Goal: Task Accomplishment & Management: Complete application form

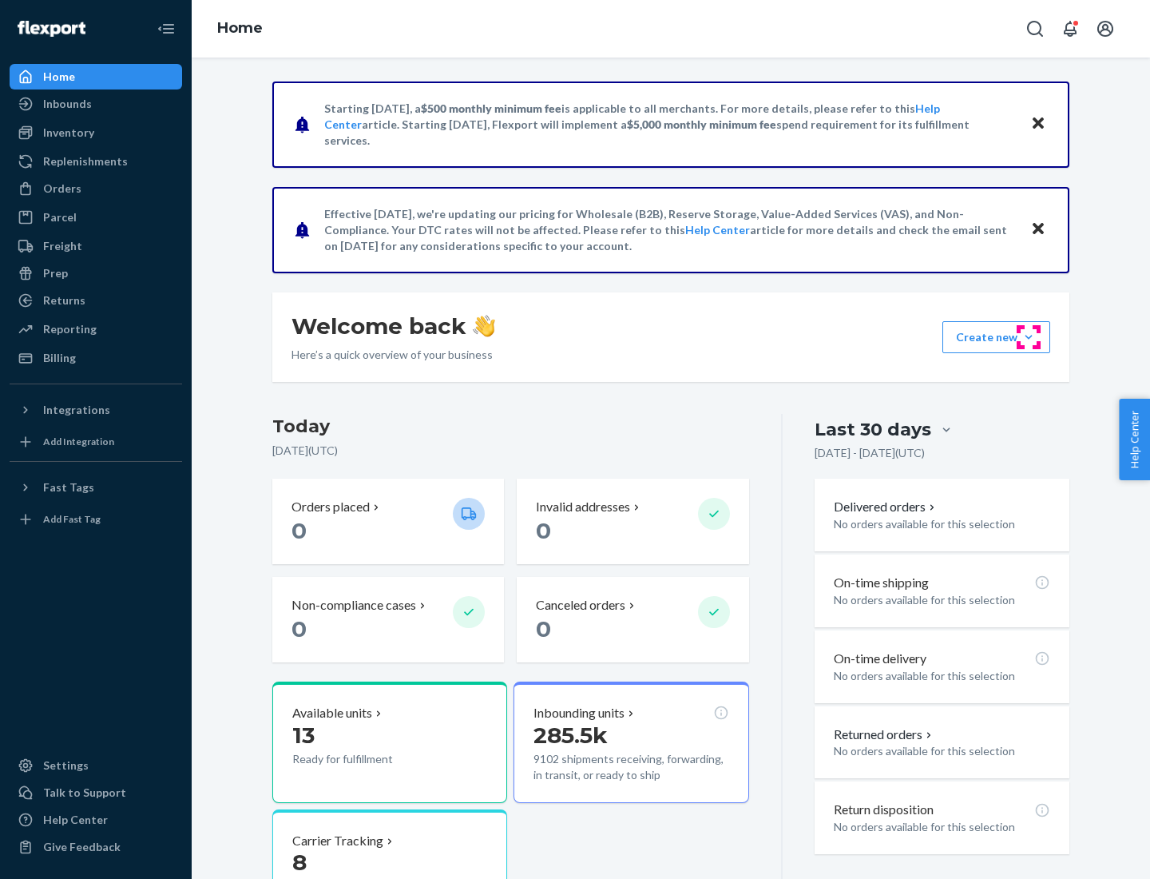
click at [1029, 337] on button "Create new Create new inbound Create new order Create new product" at bounding box center [996, 337] width 108 height 32
click at [96, 104] on div "Inbounds" at bounding box center [95, 104] width 169 height 22
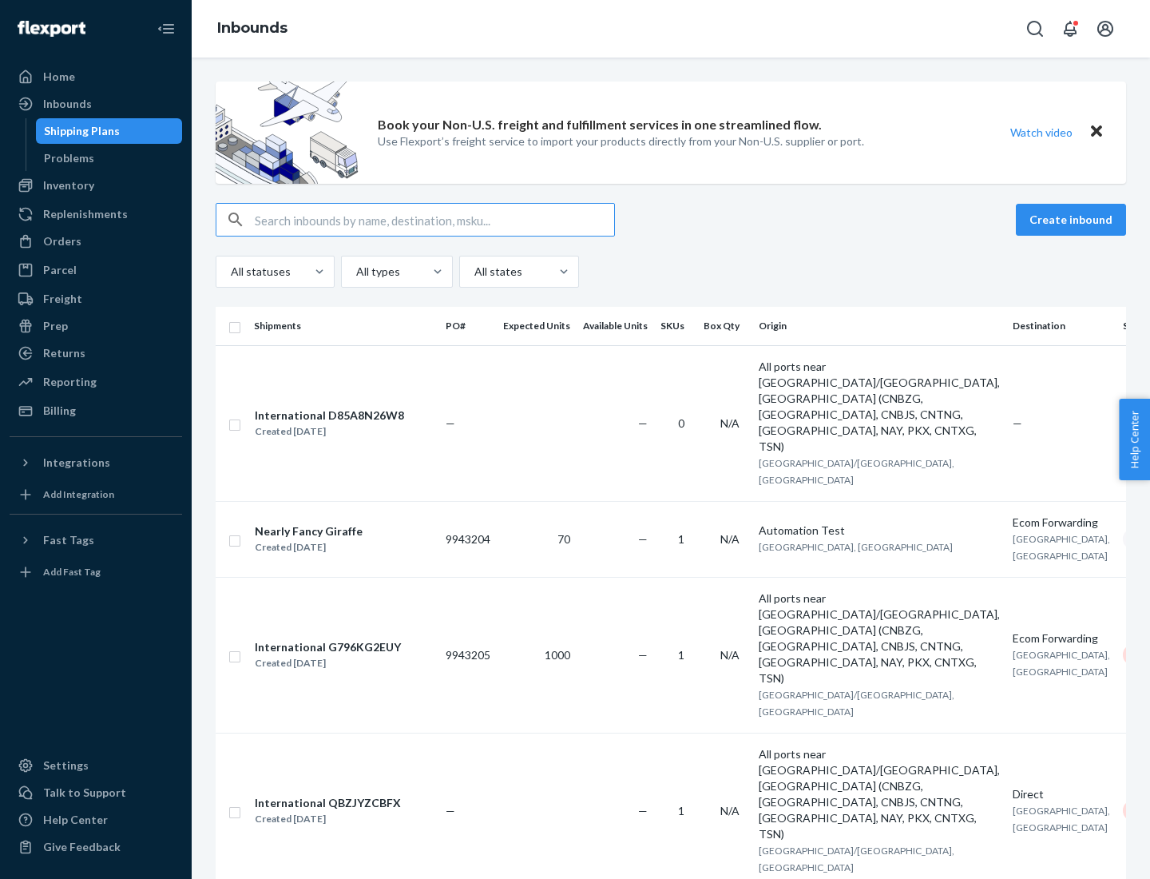
click at [1073, 220] on button "Create inbound" at bounding box center [1071, 220] width 110 height 32
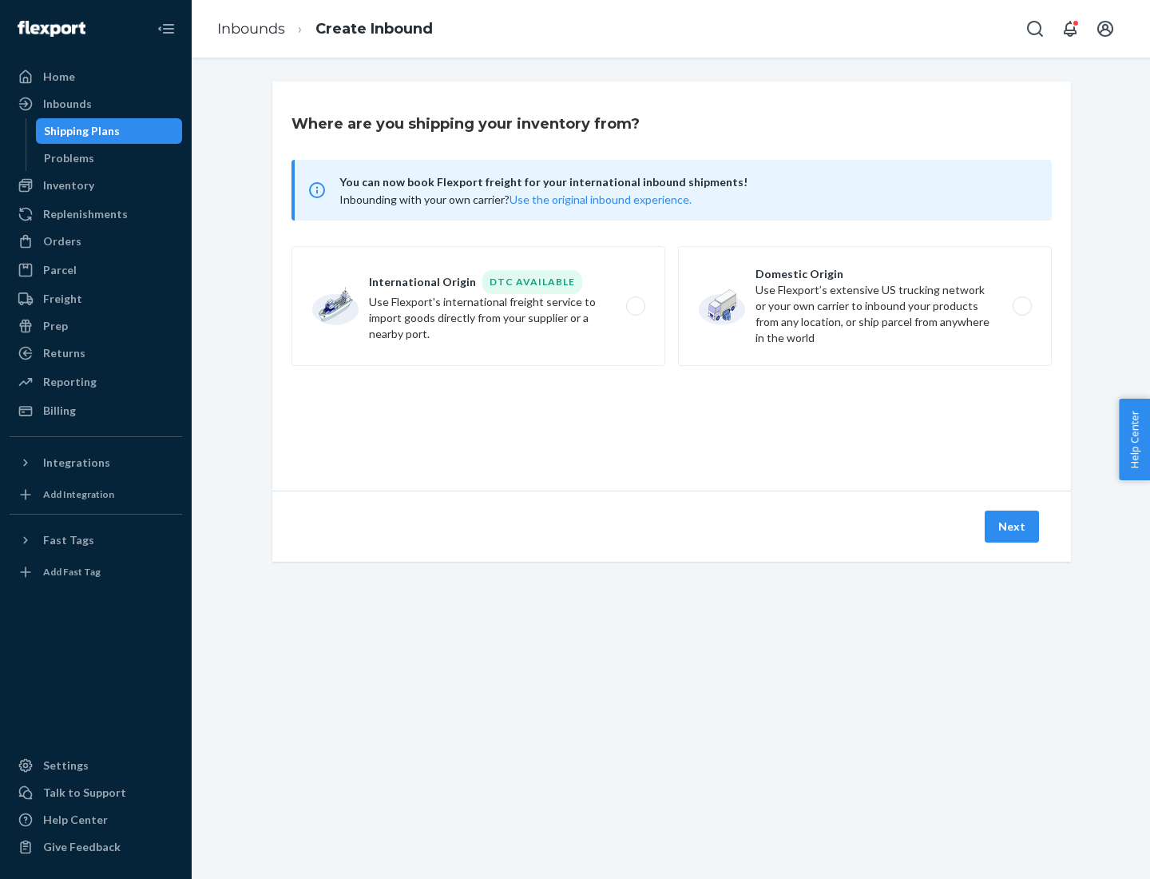
click at [865, 306] on label "Domestic Origin Use Flexport’s extensive US trucking network or your own carrie…" at bounding box center [865, 306] width 374 height 120
click at [1021, 306] on input "Domestic Origin Use Flexport’s extensive US trucking network or your own carrie…" at bounding box center [1026, 306] width 10 height 10
radio input "true"
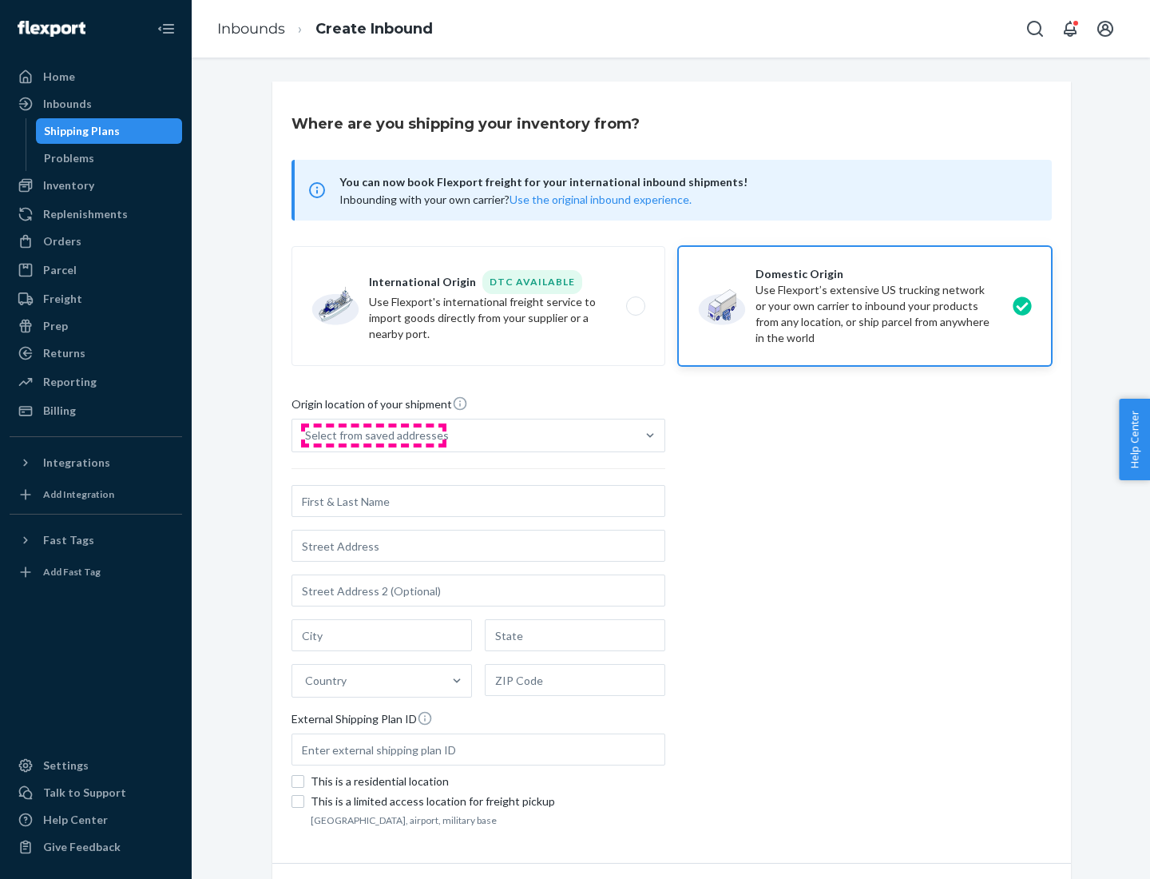
click at [373, 435] on div "Select from saved addresses" at bounding box center [377, 435] width 144 height 16
click at [307, 435] on input "Select from saved addresses" at bounding box center [306, 435] width 2 height 16
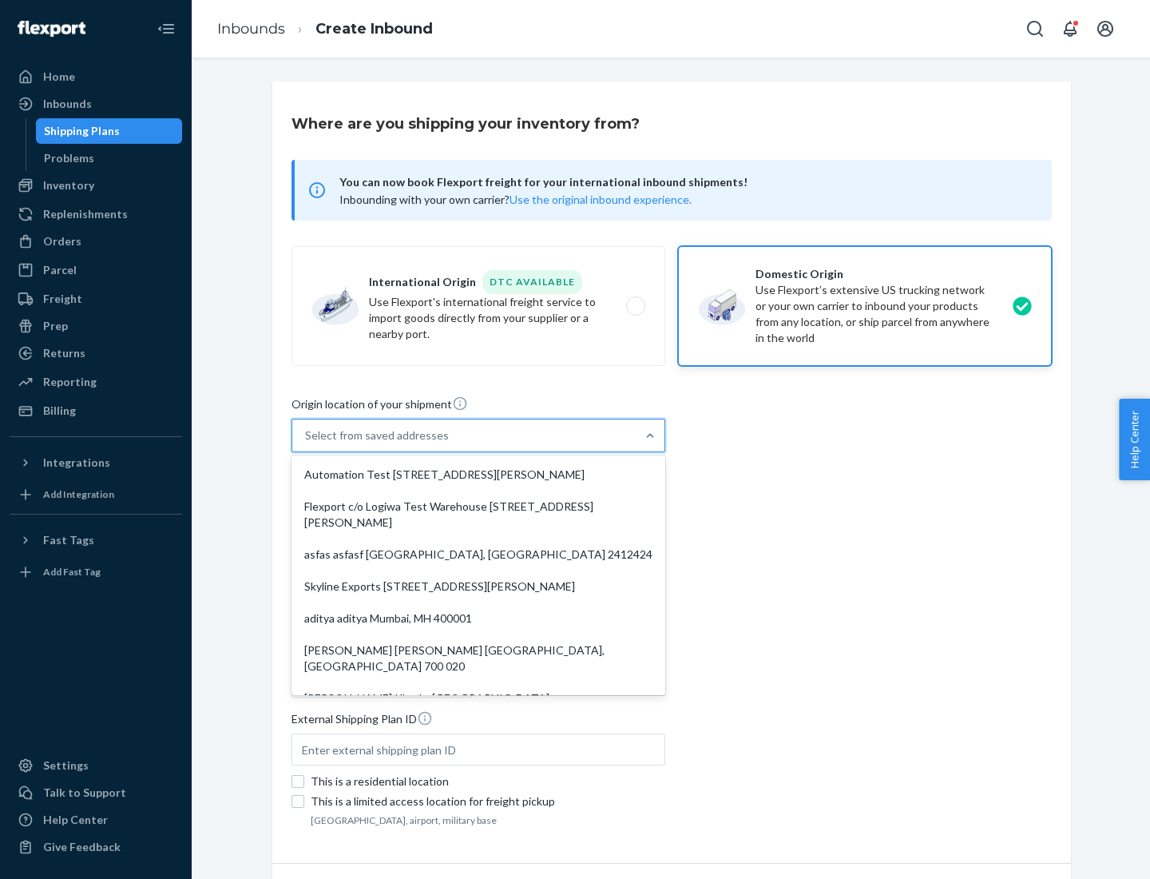
scroll to position [6, 0]
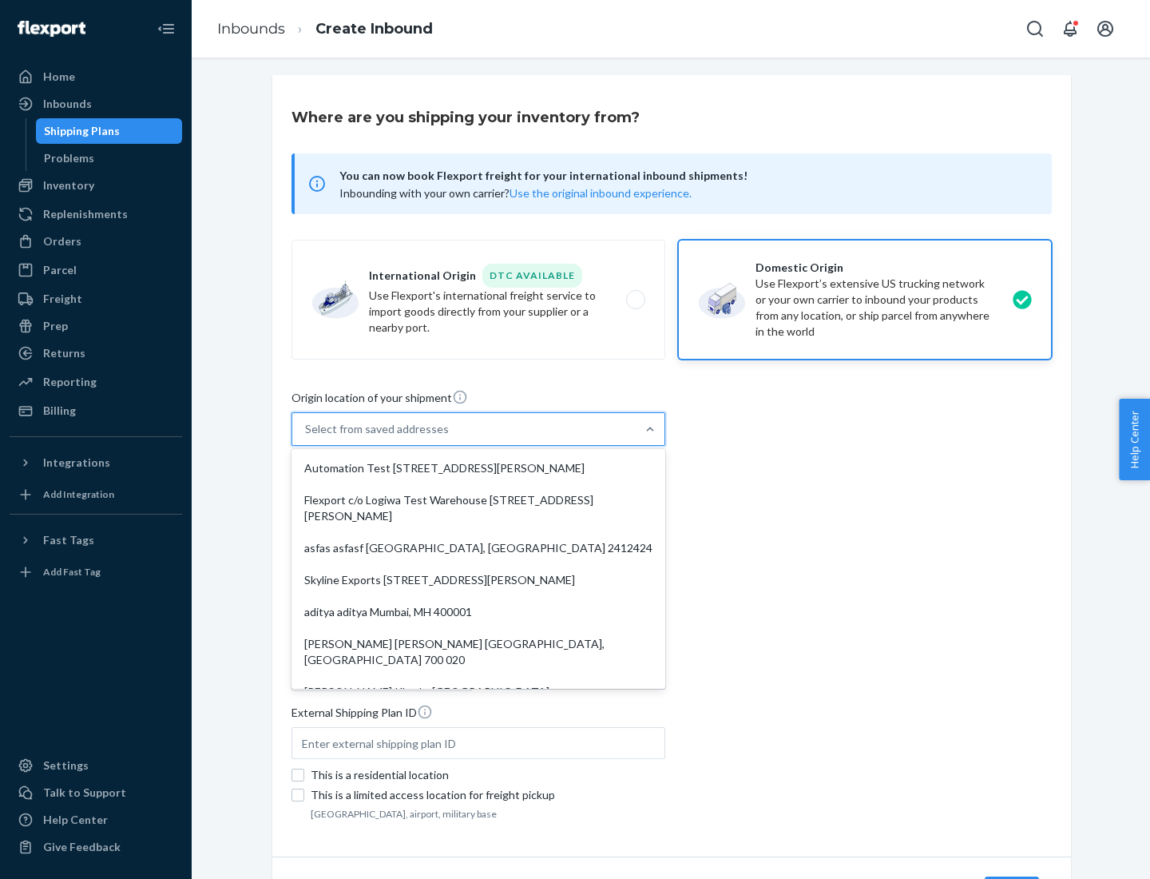
click at [478, 468] on div "Automation Test [STREET_ADDRESS][PERSON_NAME]" at bounding box center [478, 468] width 367 height 32
click at [307, 437] on input "option Automation Test [STREET_ADDRESS][PERSON_NAME]. 9 results available. Use …" at bounding box center [306, 429] width 2 height 16
type input "Automation Test"
type input "9th Floor"
type input "[GEOGRAPHIC_DATA]"
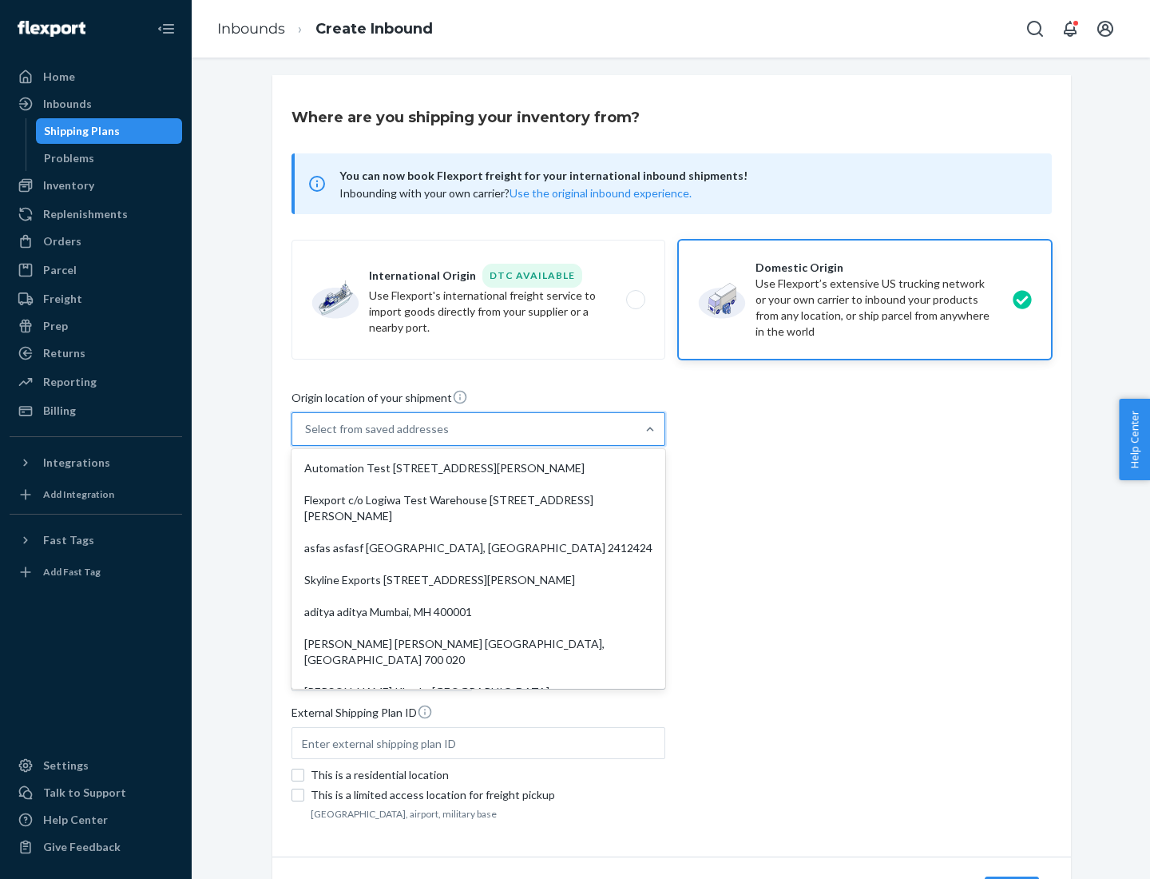
type input "CA"
type input "94104"
type input "[STREET_ADDRESS][PERSON_NAME]"
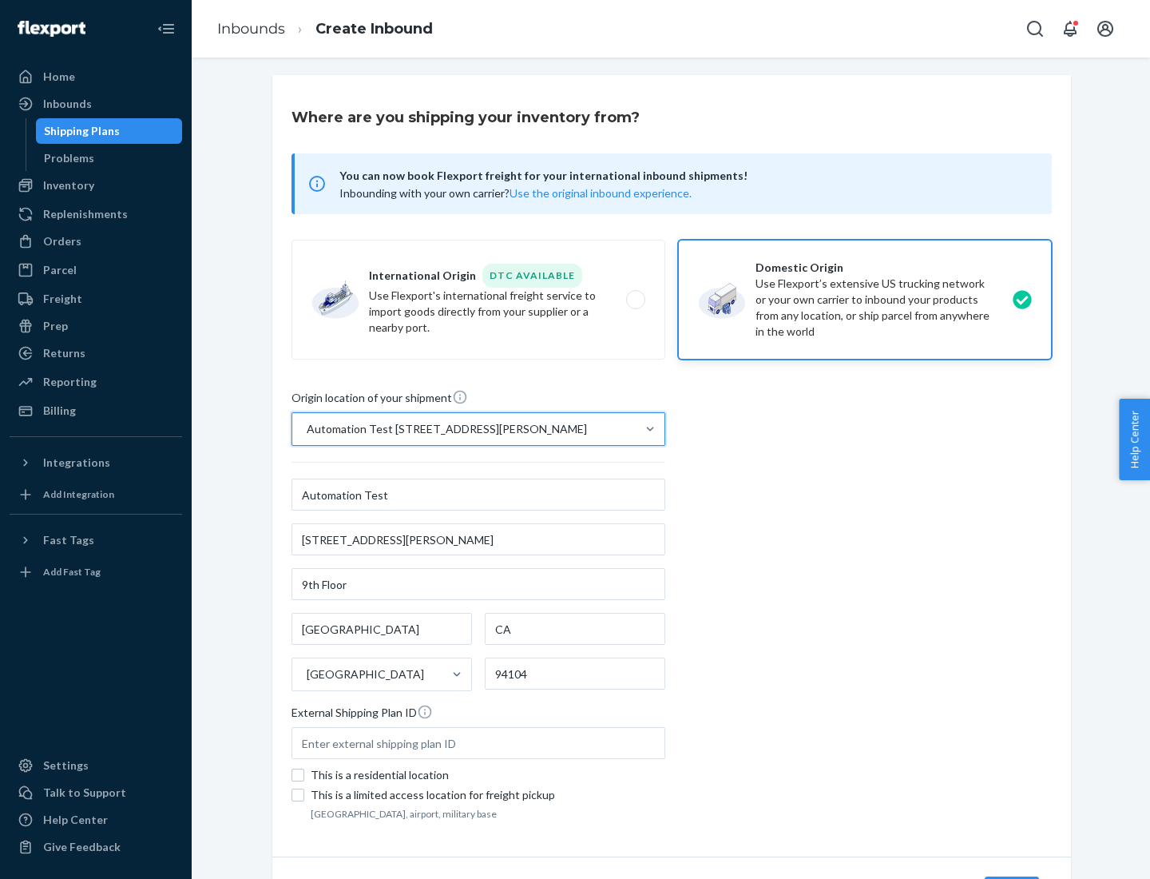
scroll to position [93, 0]
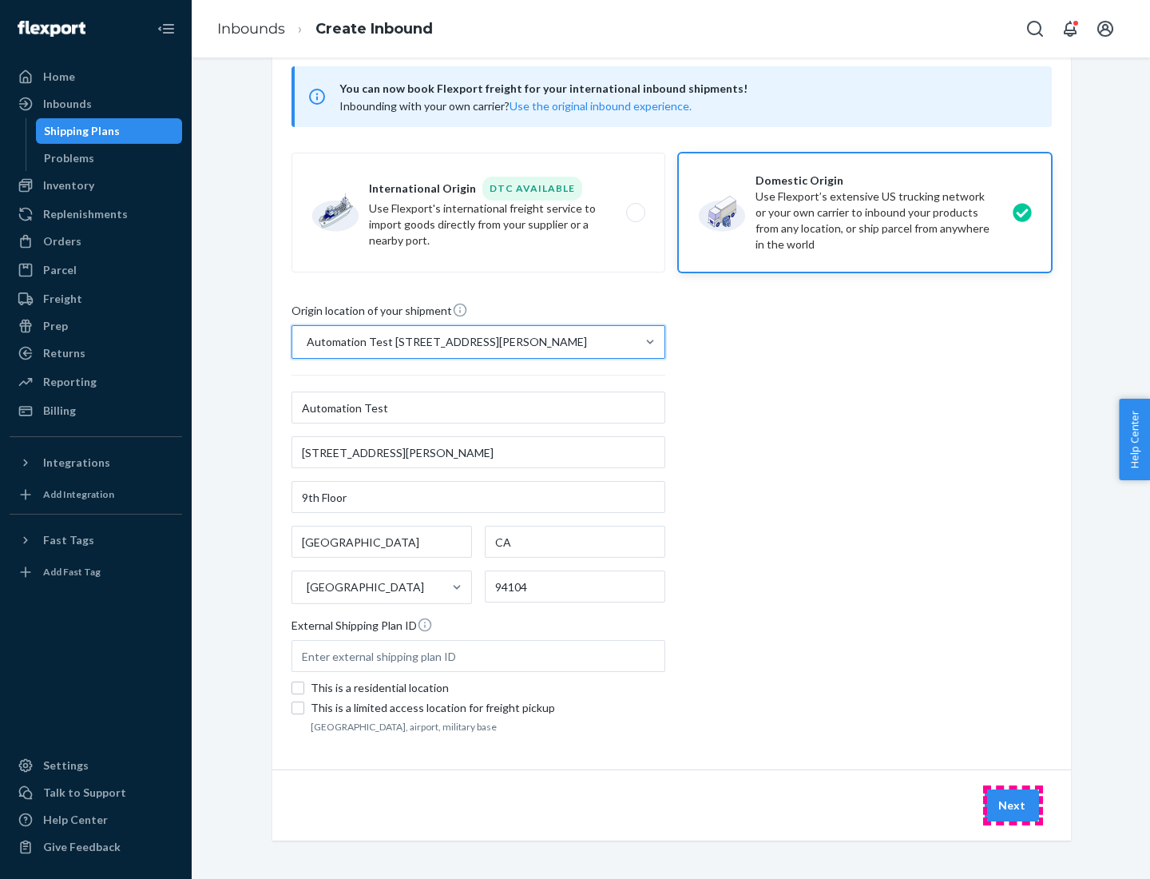
click at [1013, 805] on button "Next" at bounding box center [1012, 805] width 54 height 32
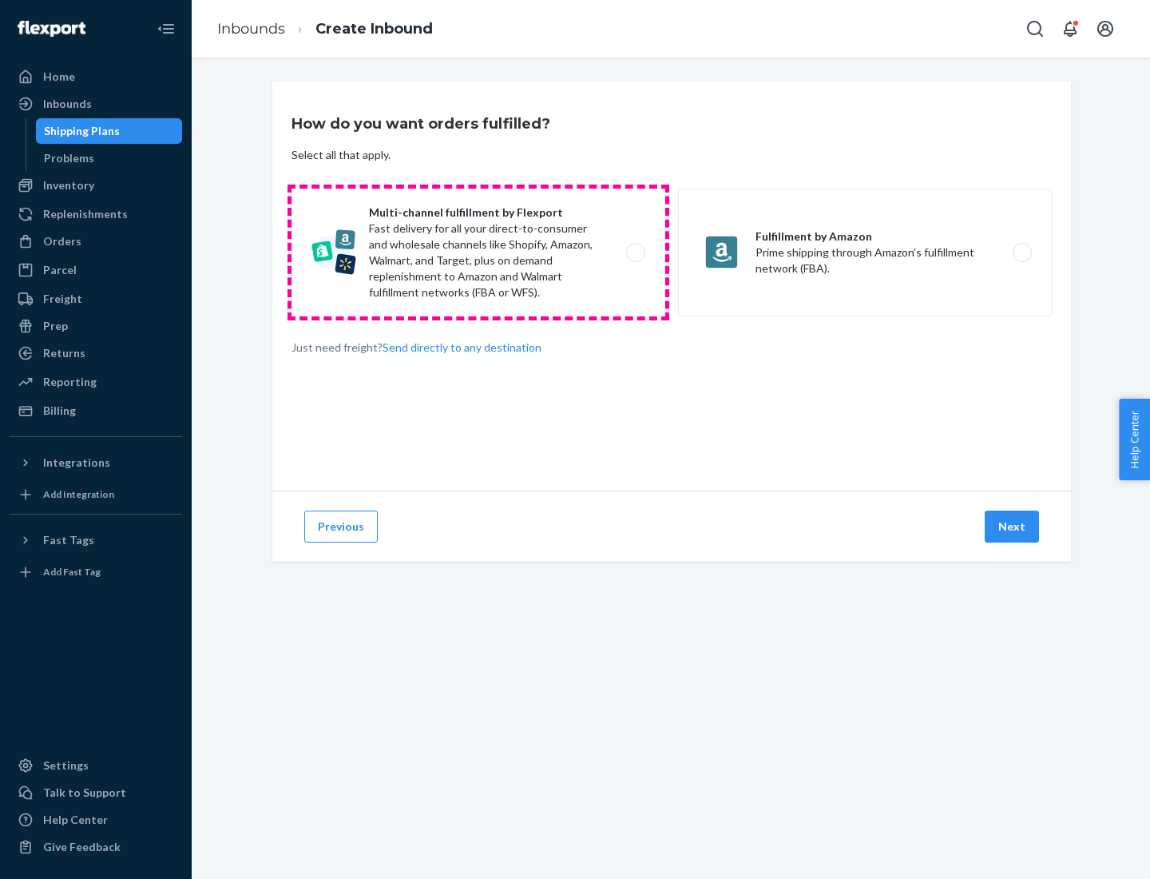
click at [478, 252] on label "Multi-channel fulfillment by Flexport Fast delivery for all your direct-to-cons…" at bounding box center [479, 252] width 374 height 128
click at [635, 252] on input "Multi-channel fulfillment by Flexport Fast delivery for all your direct-to-cons…" at bounding box center [640, 253] width 10 height 10
radio input "true"
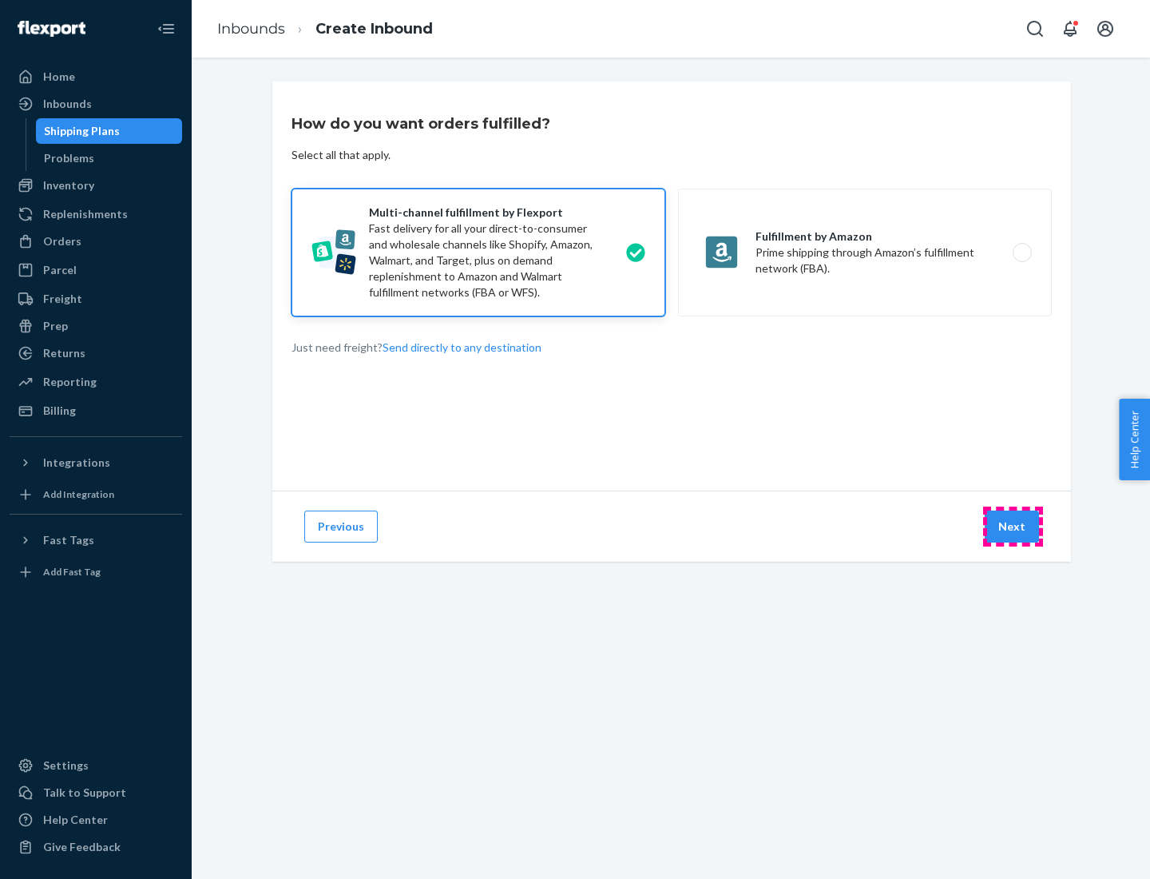
click at [1013, 526] on button "Next" at bounding box center [1012, 526] width 54 height 32
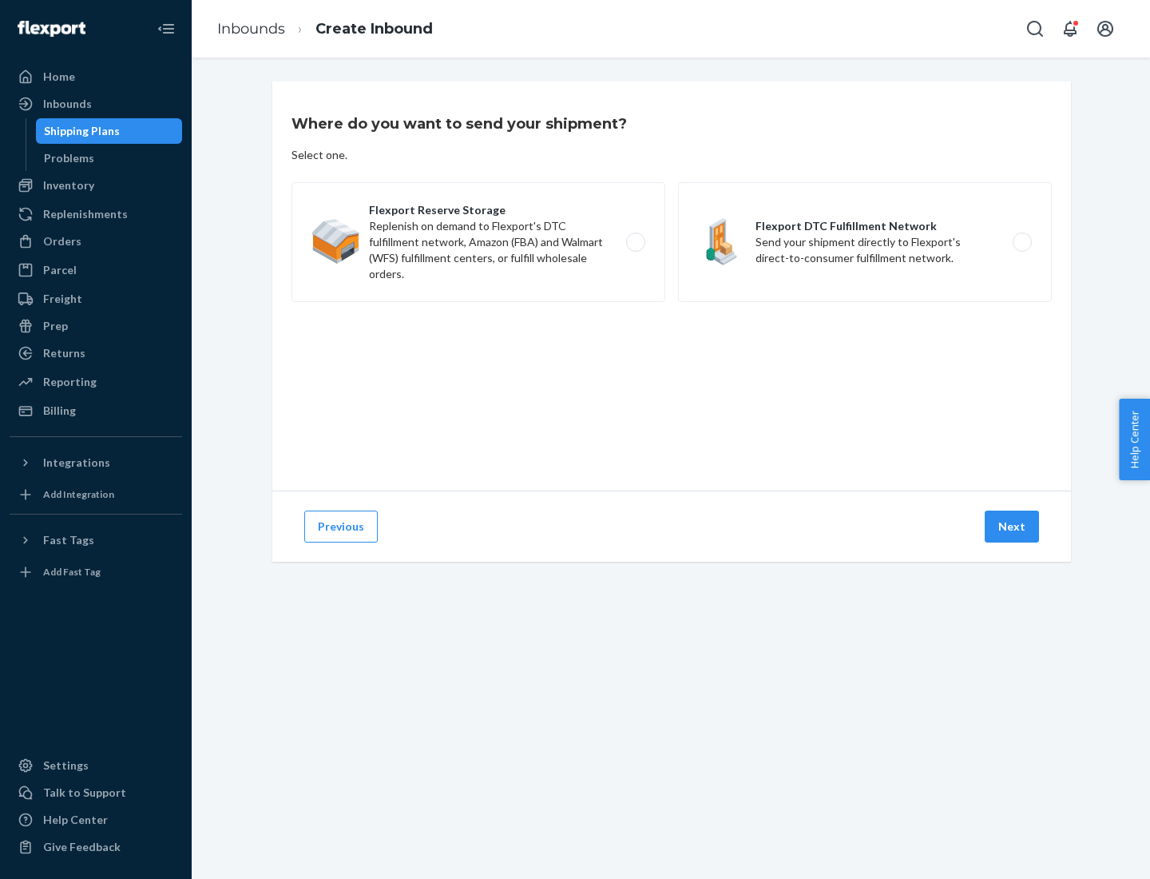
click at [865, 242] on label "Flexport DTC Fulfillment Network Send your shipment directly to Flexport's dire…" at bounding box center [865, 242] width 374 height 120
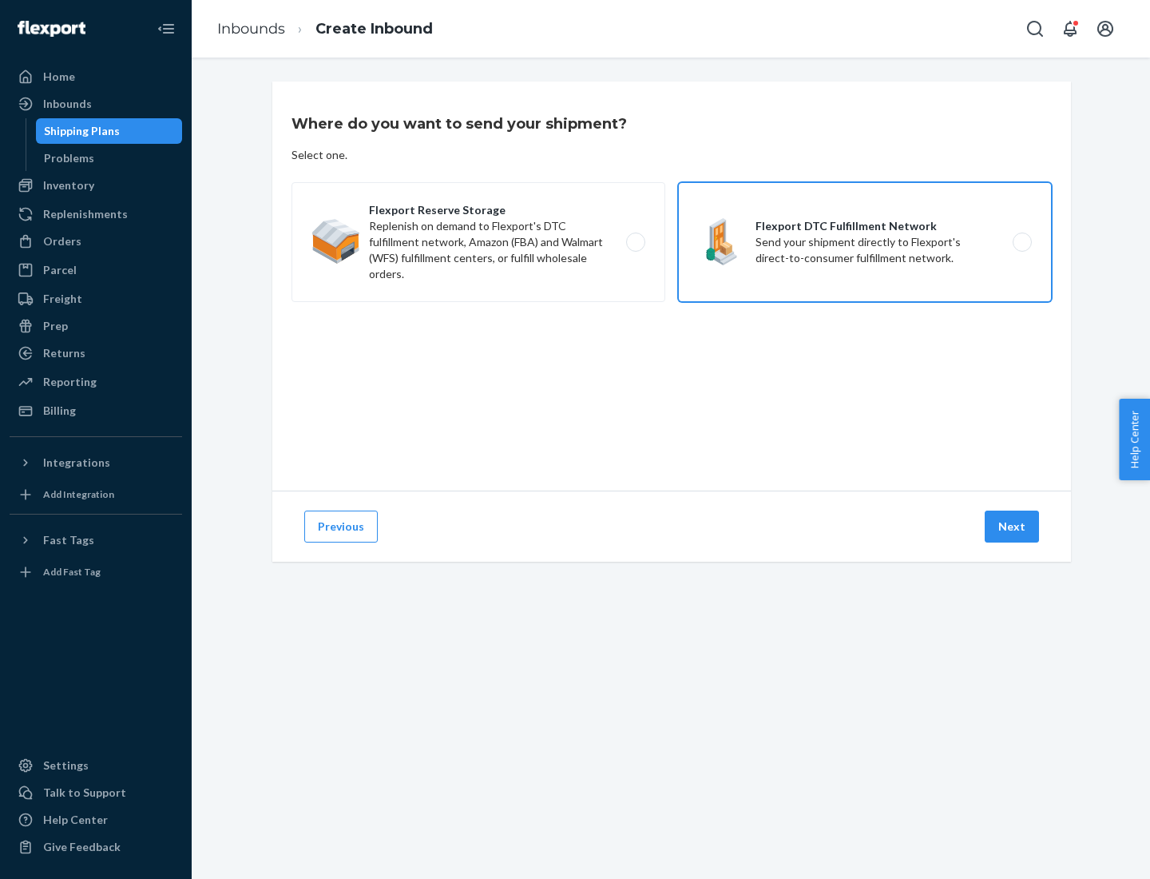
click at [1021, 242] on input "Flexport DTC Fulfillment Network Send your shipment directly to Flexport's dire…" at bounding box center [1026, 242] width 10 height 10
radio input "true"
click at [1013, 526] on button "Next" at bounding box center [1012, 526] width 54 height 32
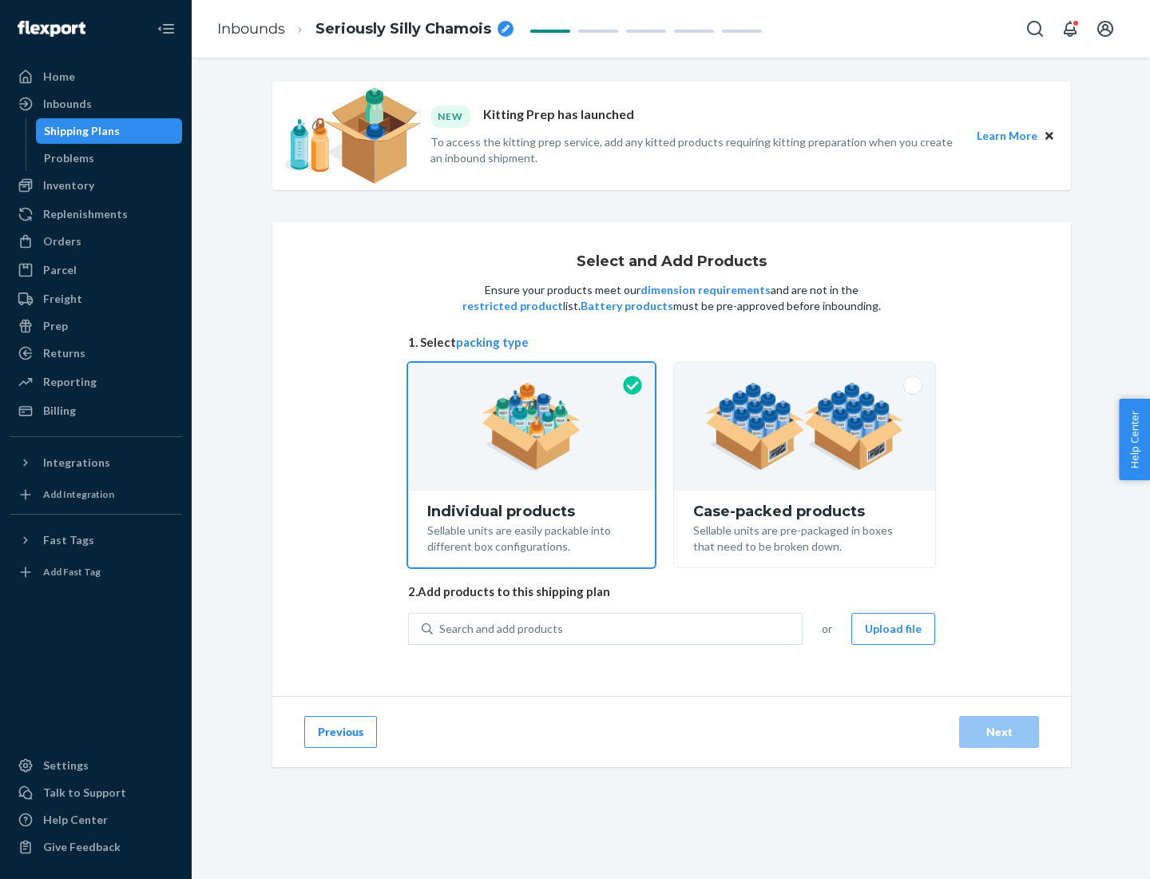
click at [805, 426] on img at bounding box center [804, 427] width 199 height 88
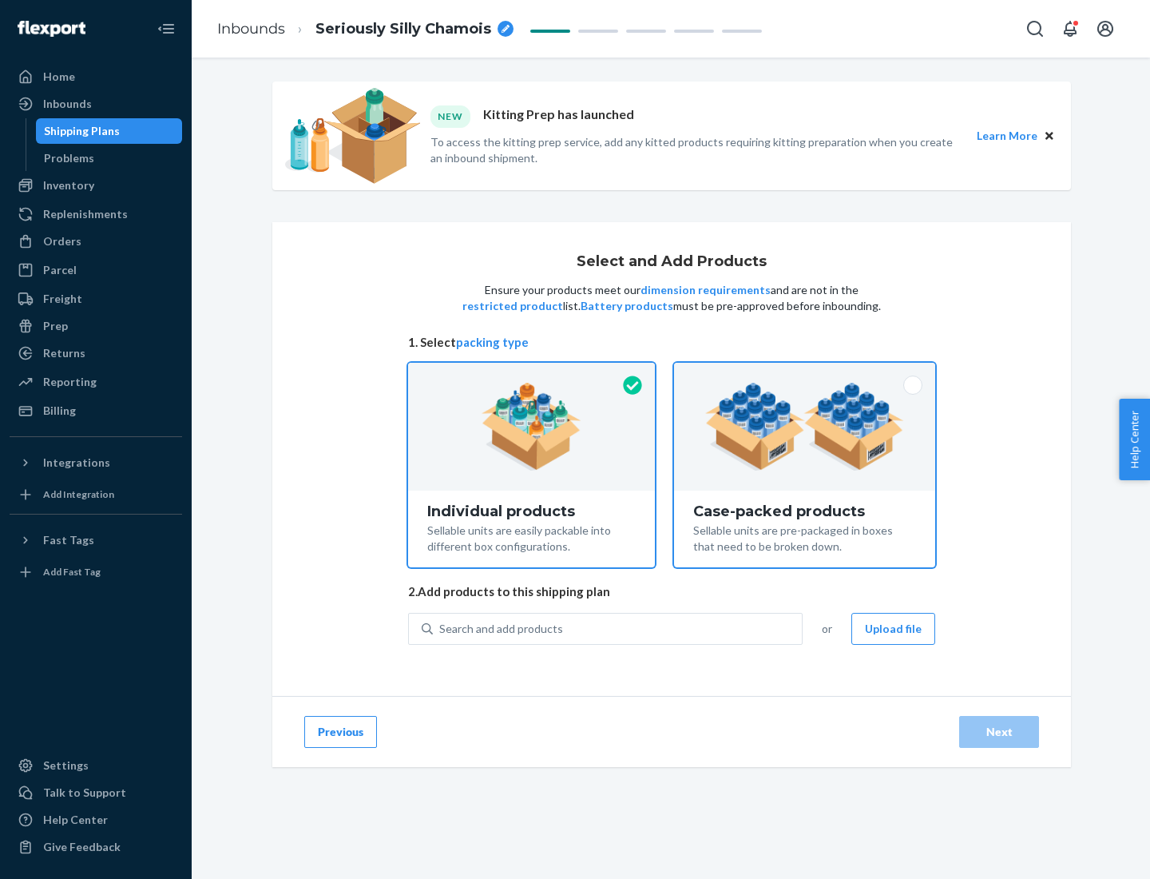
click at [805, 373] on input "Case-packed products Sellable units are pre-packaged in boxes that need to be b…" at bounding box center [804, 368] width 10 height 10
radio input "true"
radio input "false"
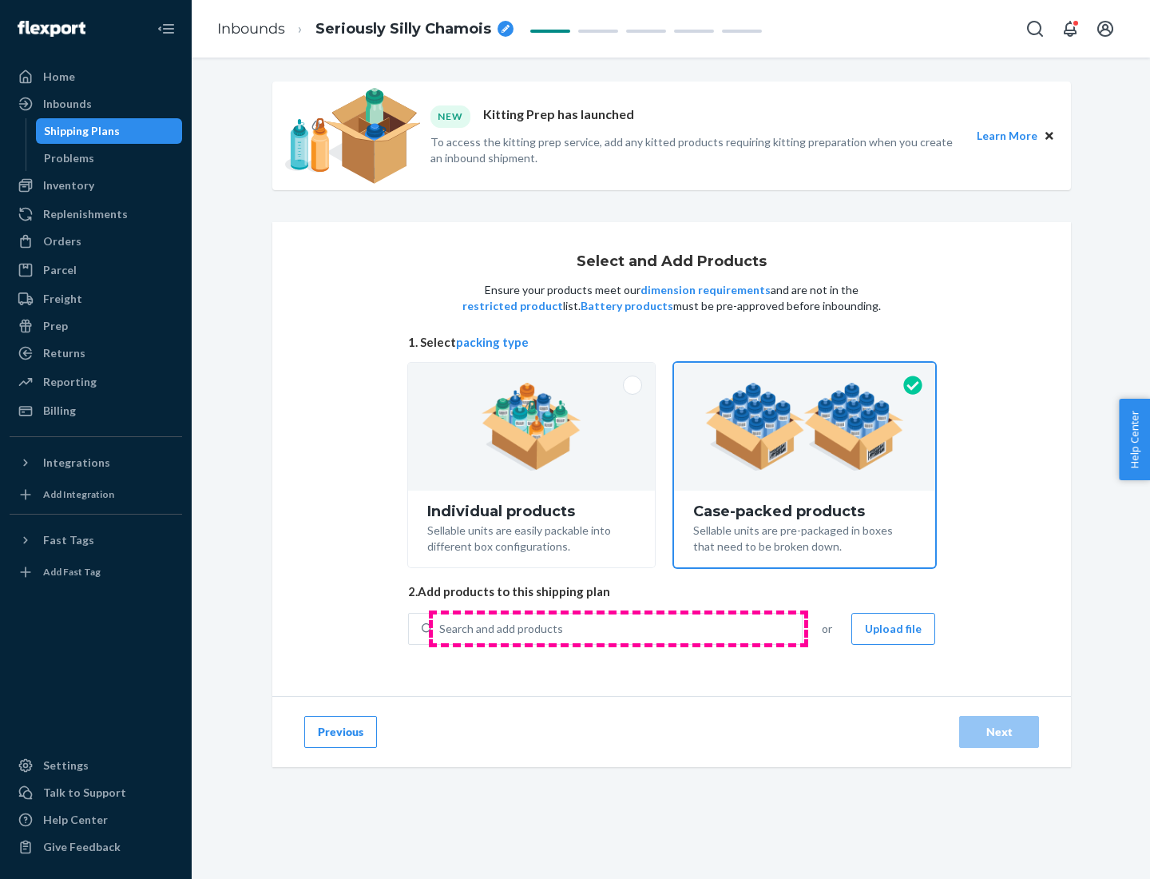
click at [618, 628] on div "Search and add products" at bounding box center [617, 628] width 369 height 29
click at [441, 628] on input "Search and add products" at bounding box center [440, 629] width 2 height 16
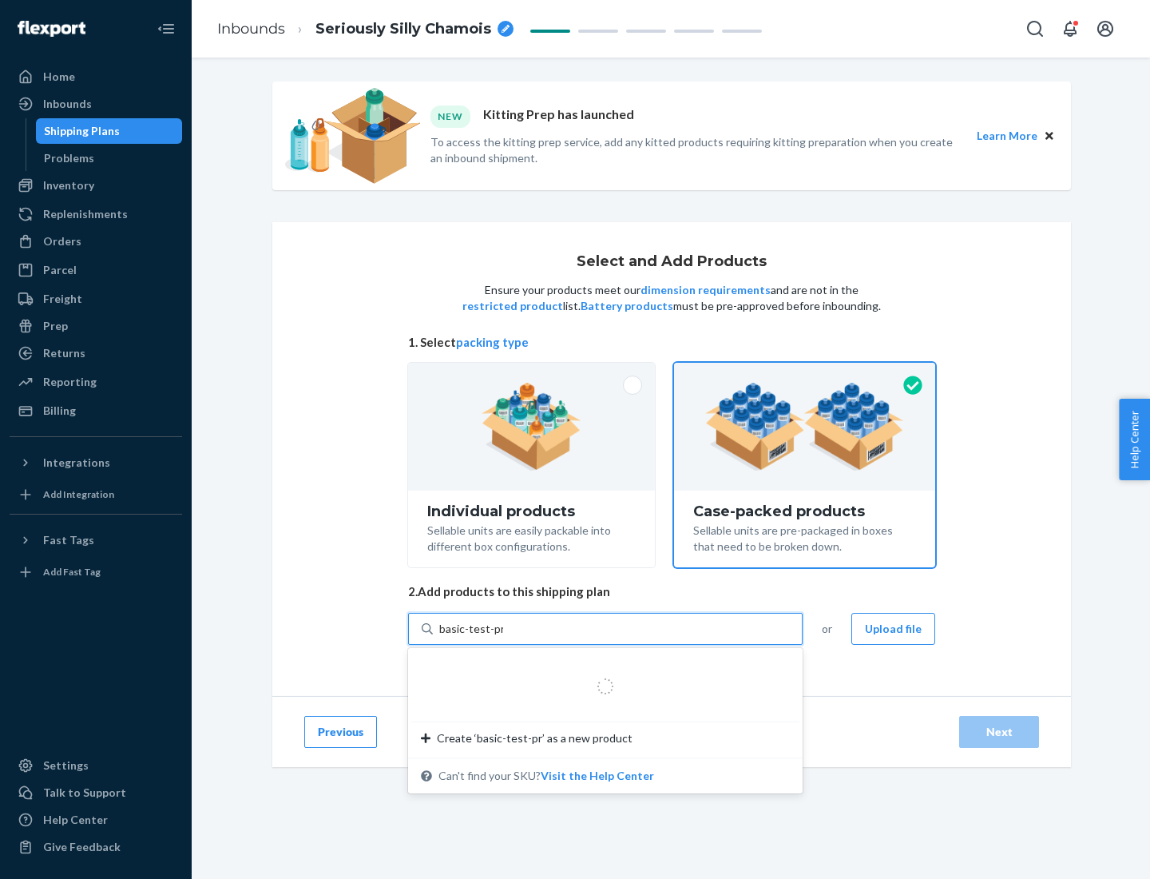
type input "basic-test-product-1"
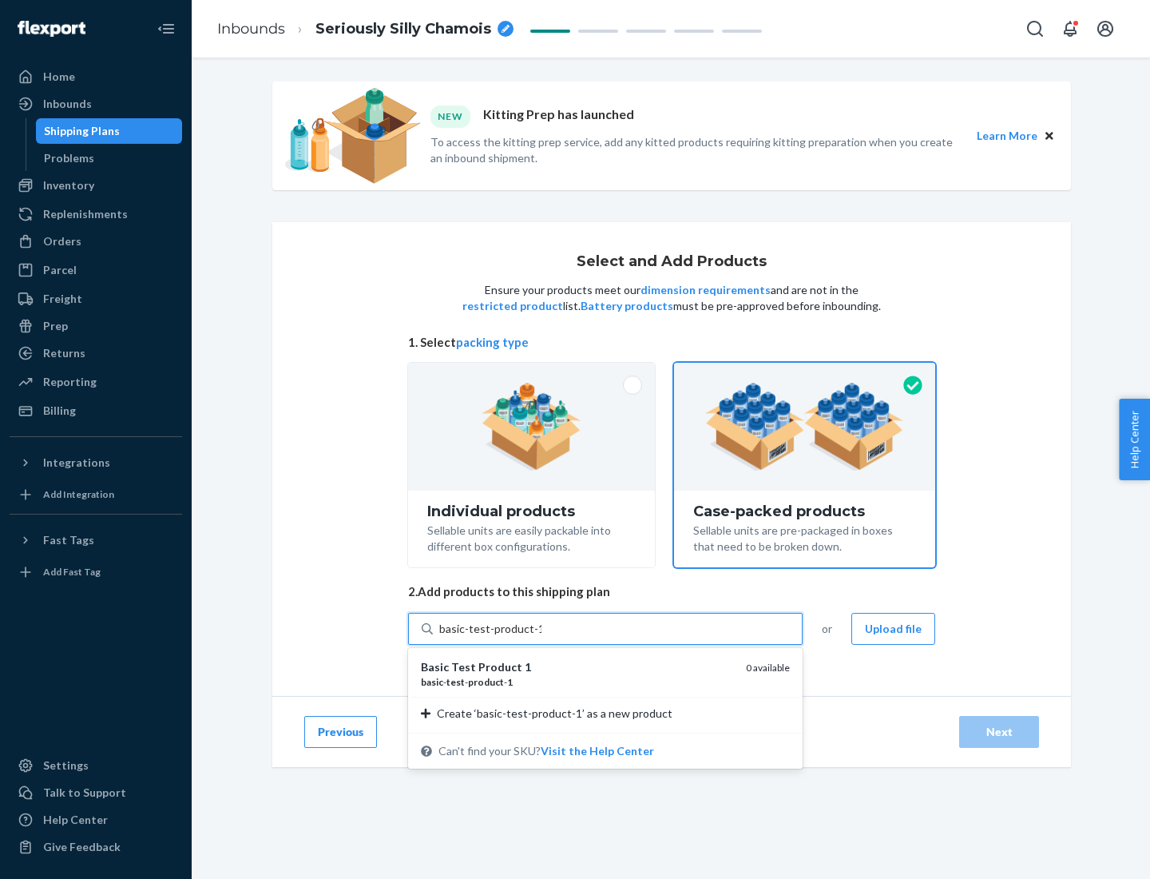
click at [577, 681] on div "basic - test - product - 1" at bounding box center [577, 682] width 312 height 14
click at [541, 637] on input "basic-test-product-1" at bounding box center [490, 629] width 102 height 16
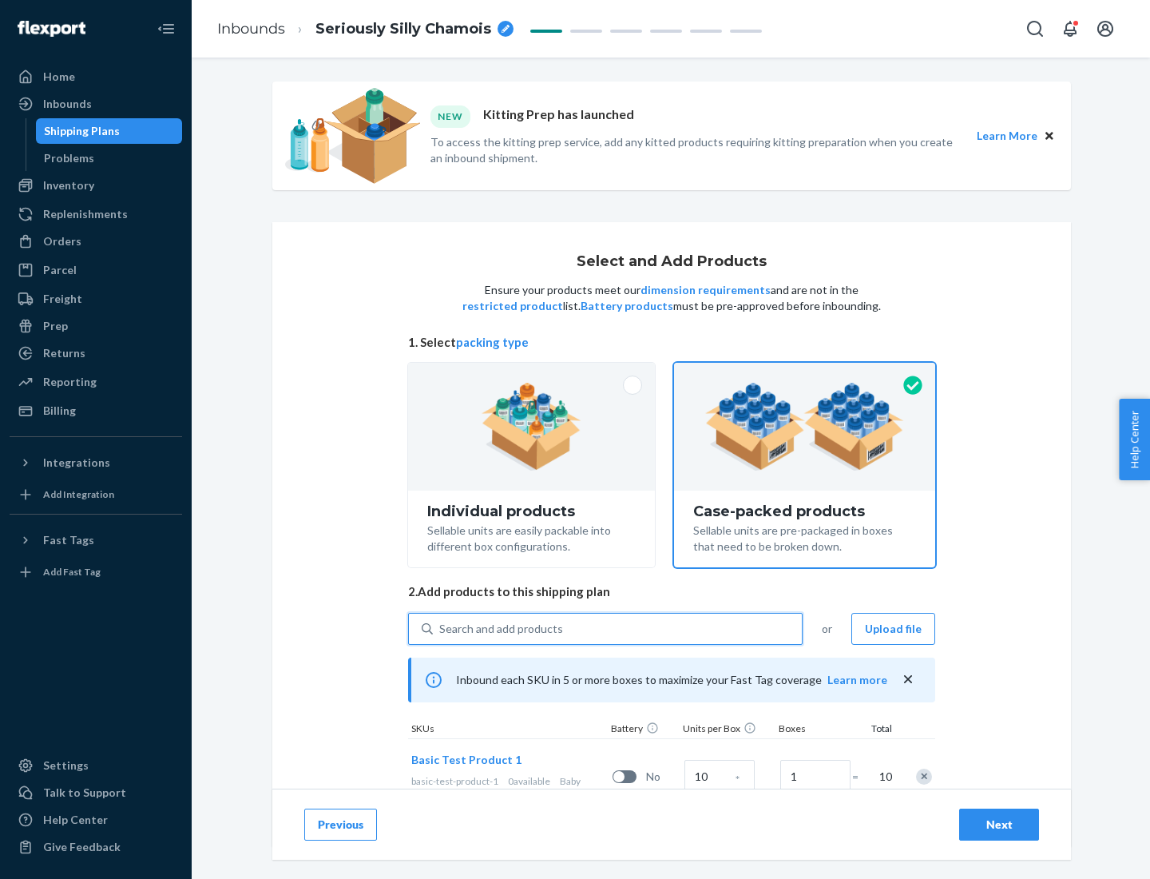
scroll to position [58, 0]
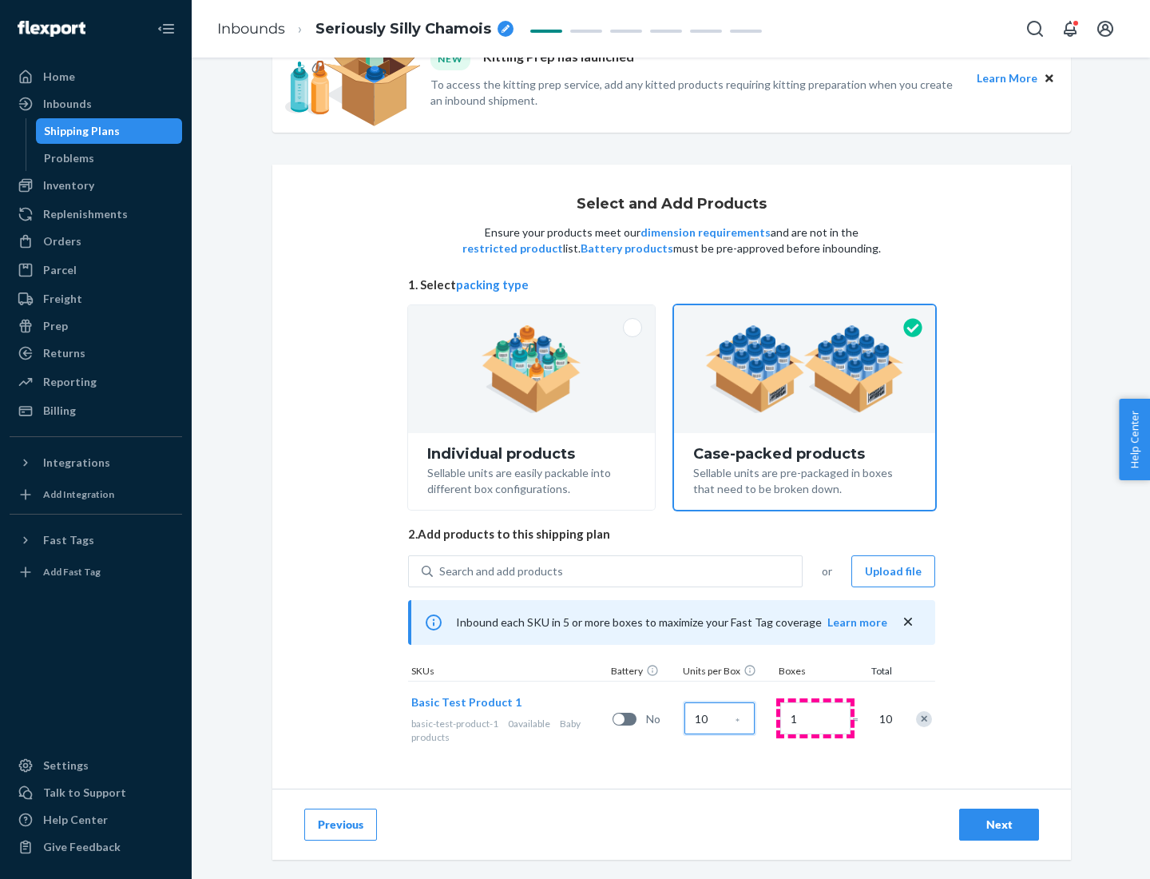
type input "10"
type input "7"
click at [999, 824] on div "Next" at bounding box center [999, 824] width 53 height 16
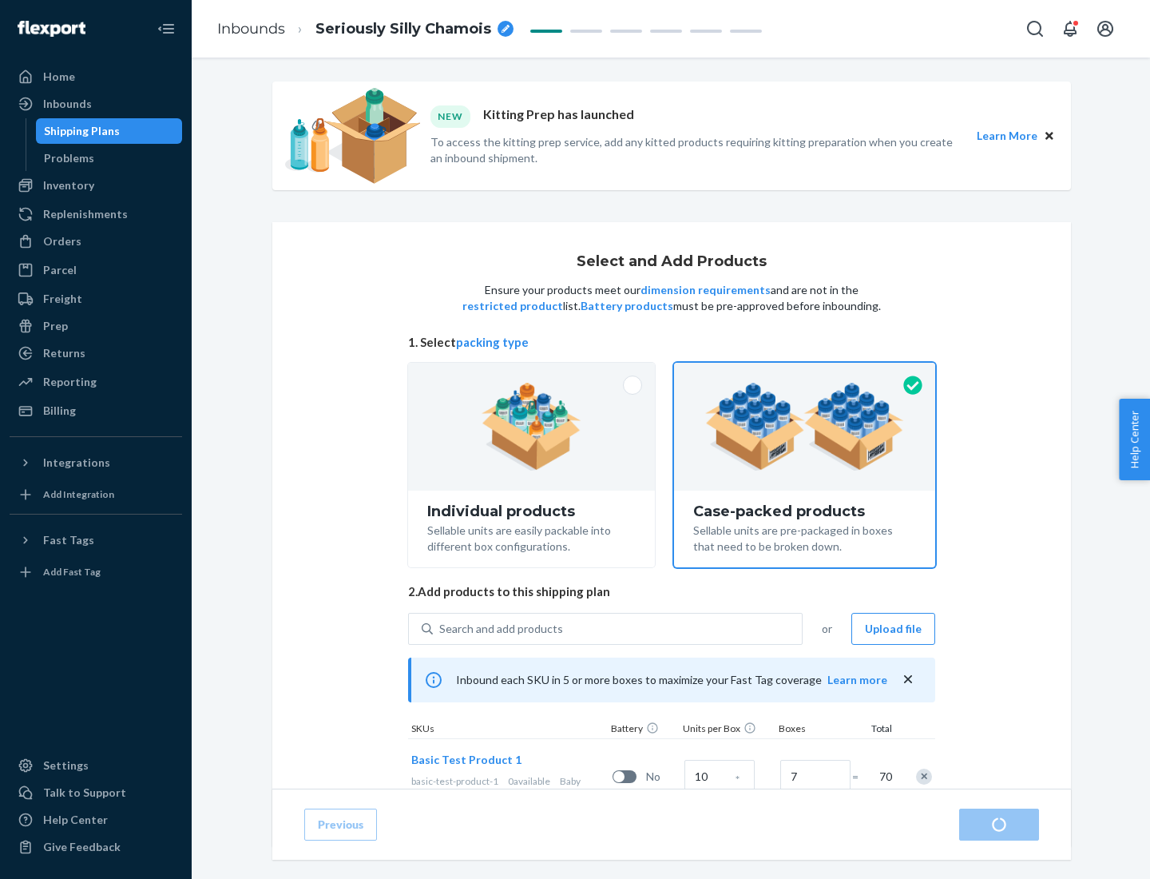
radio input "true"
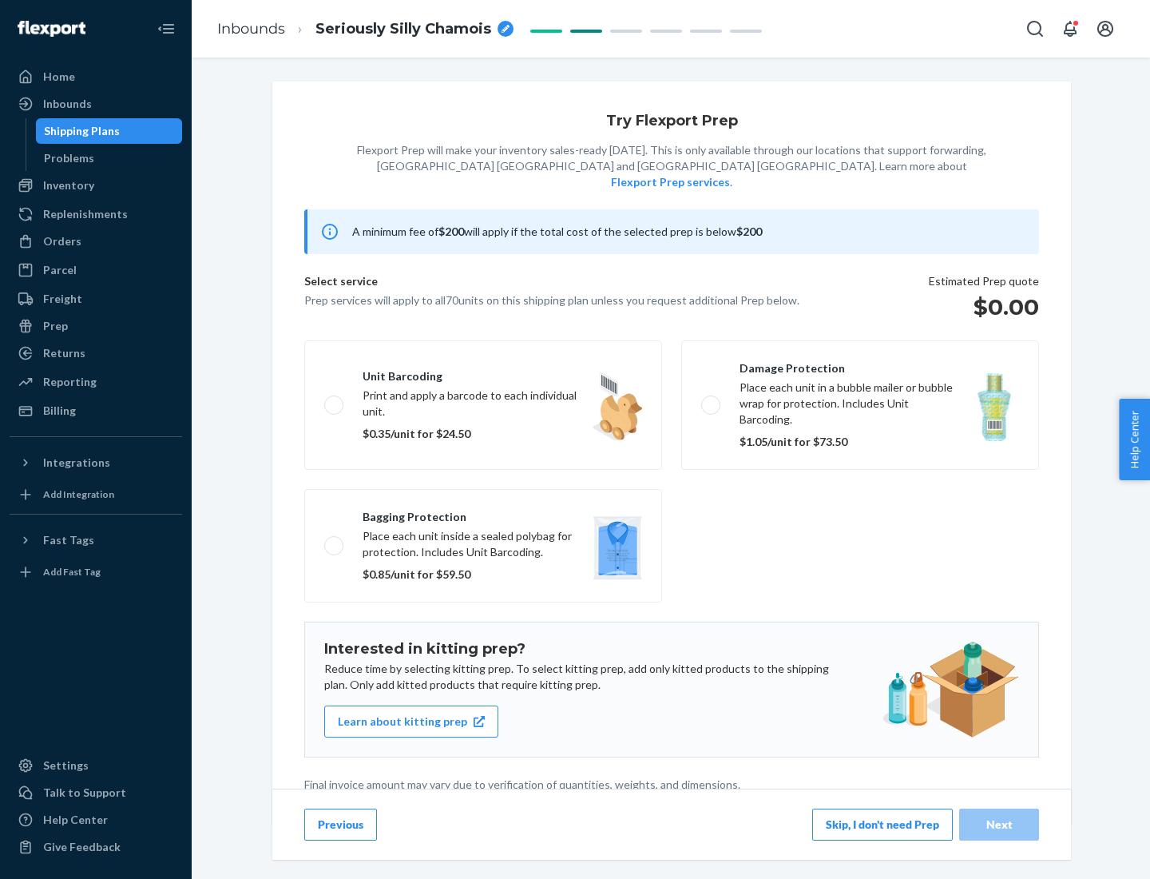
scroll to position [4, 0]
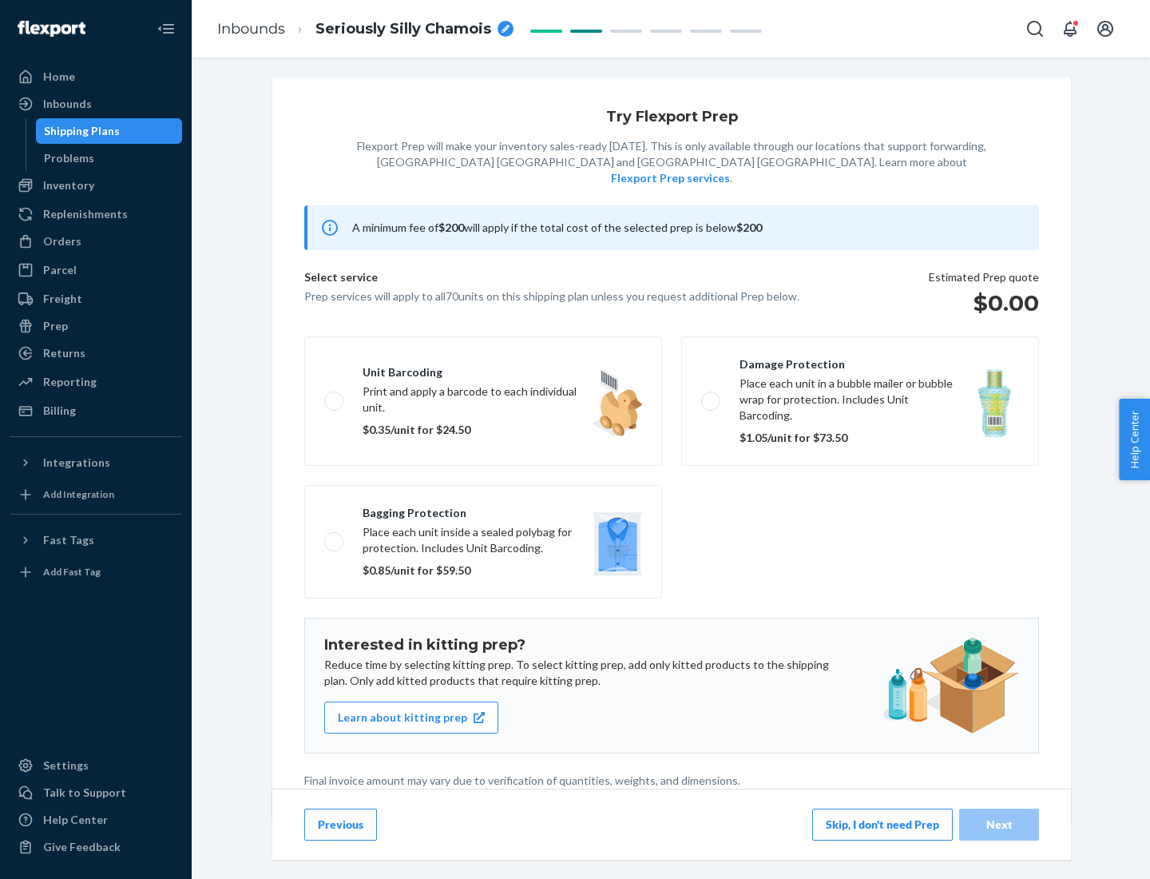
click at [483, 509] on label "Bagging protection Place each unit inside a sealed polybag for protection. Incl…" at bounding box center [483, 541] width 358 height 113
click at [335, 536] on input "Bagging protection Place each unit inside a sealed polybag for protection. Incl…" at bounding box center [329, 541] width 10 height 10
checkbox input "true"
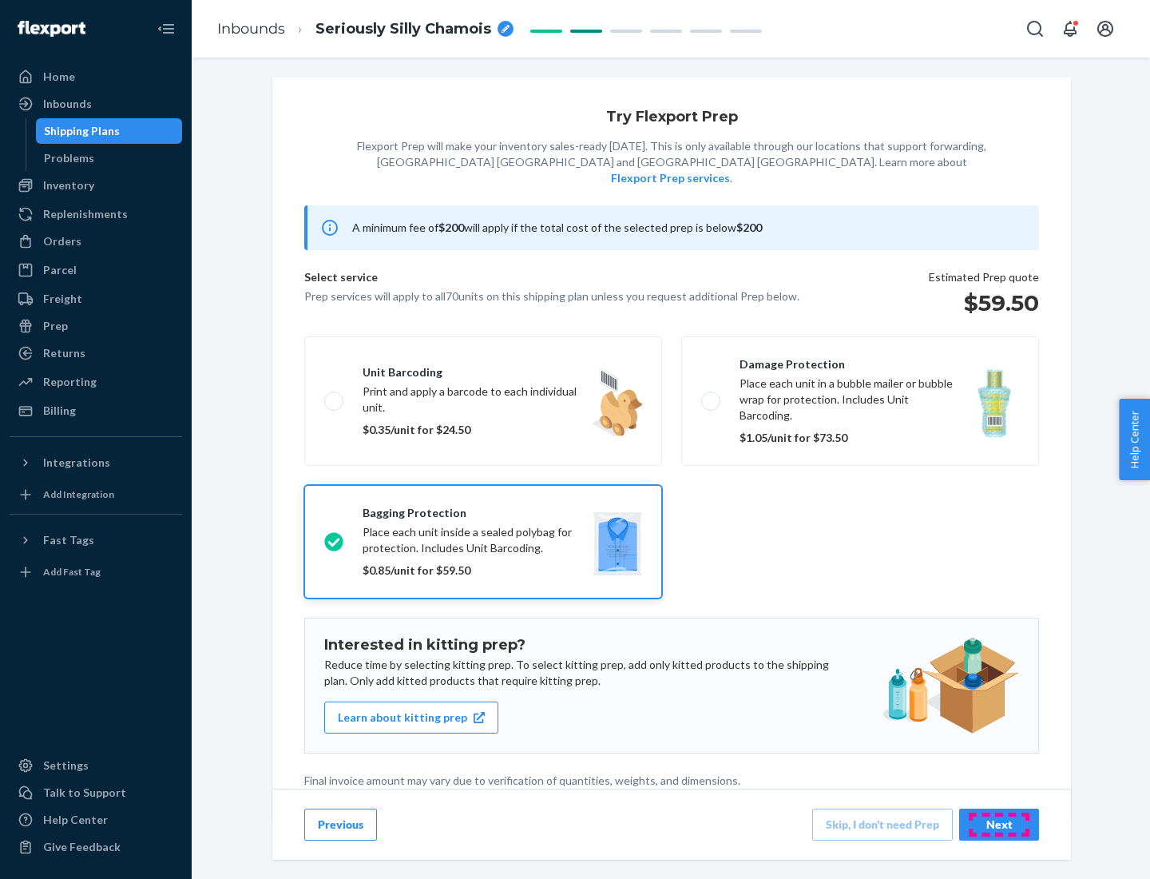
click at [999, 823] on div "Next" at bounding box center [999, 824] width 53 height 16
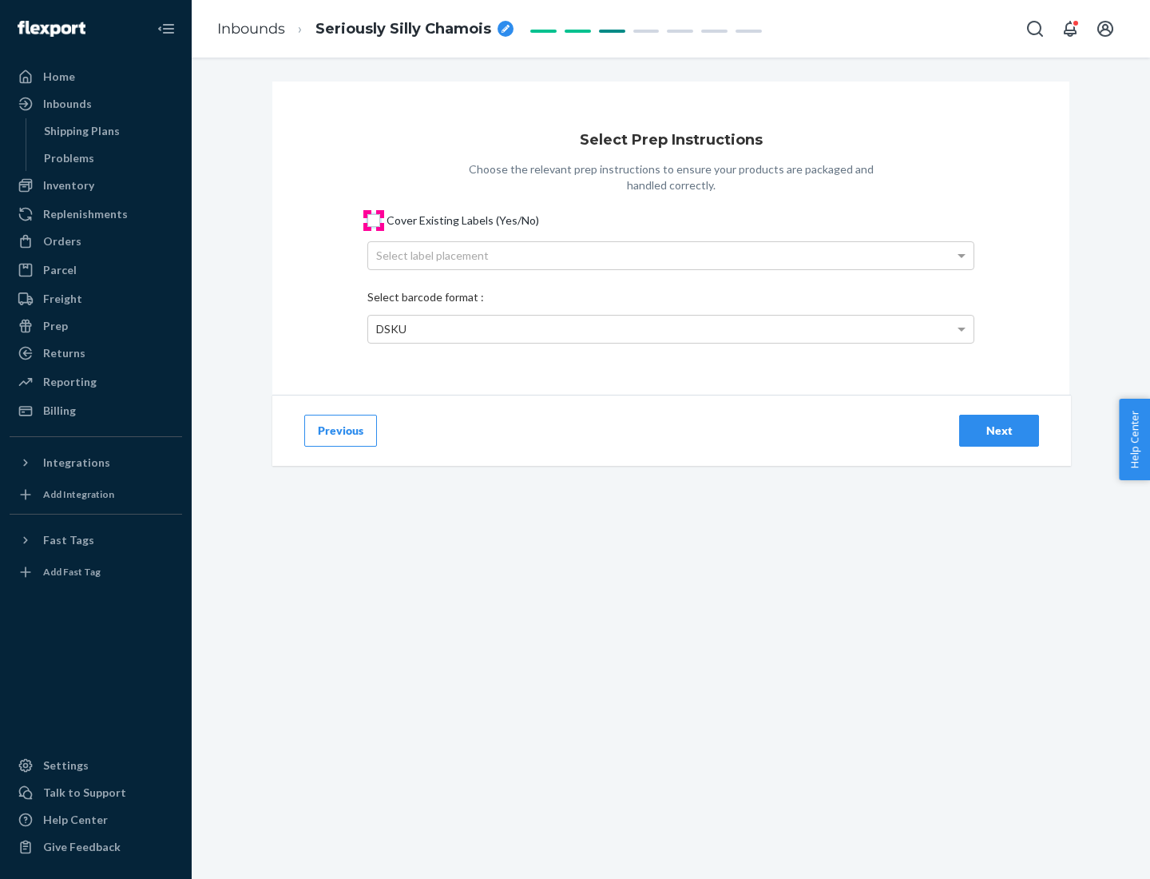
click at [374, 220] on input "Cover Existing Labels (Yes/No)" at bounding box center [373, 220] width 13 height 13
checkbox input "true"
click at [671, 255] on div "Select label placement" at bounding box center [670, 255] width 605 height 27
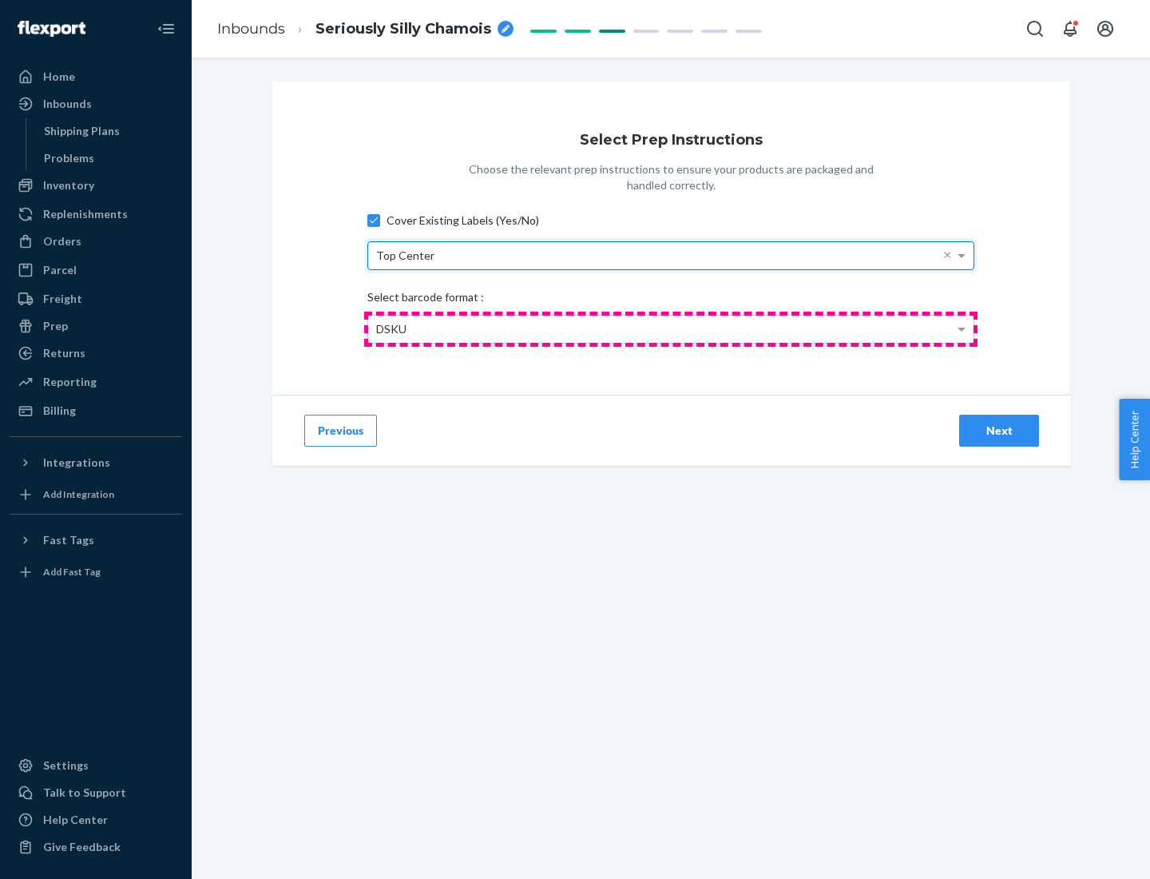
click at [671, 328] on div "DSKU" at bounding box center [670, 328] width 605 height 27
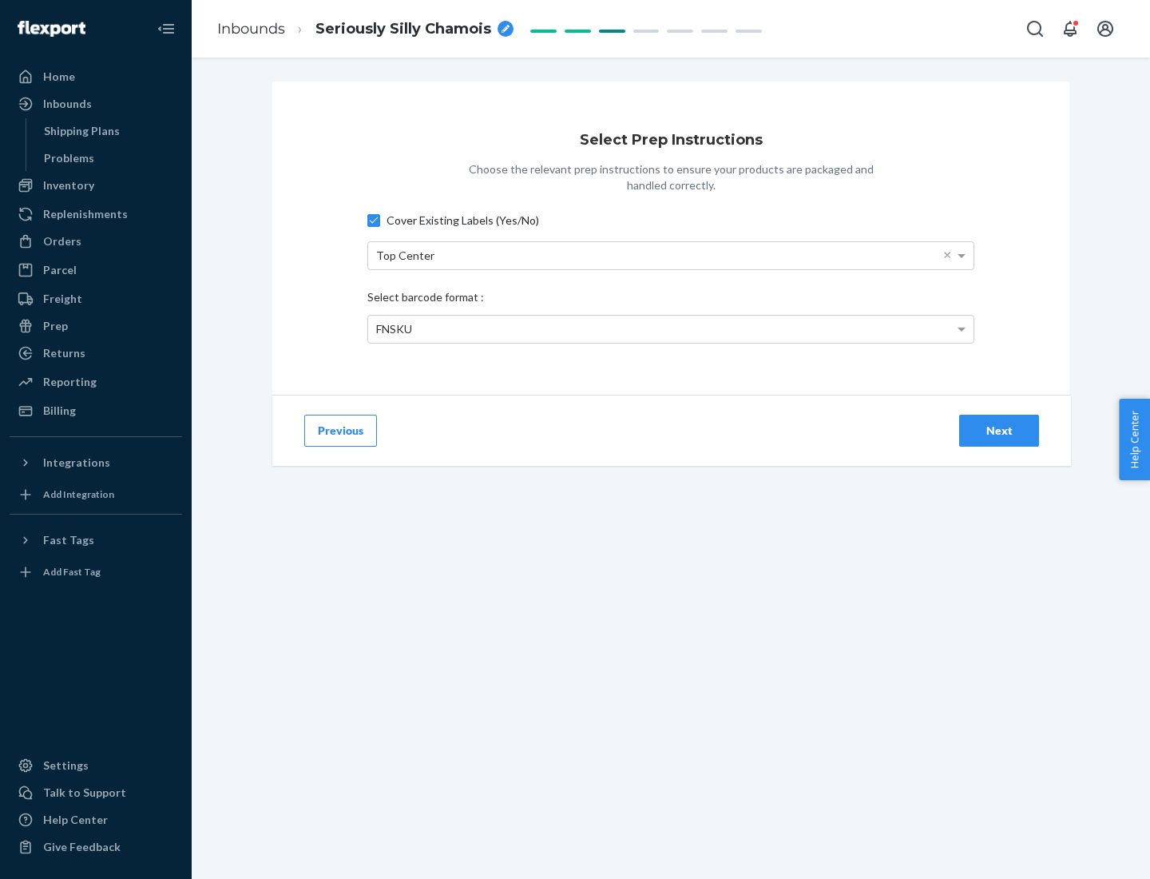
click at [999, 430] on div "Next" at bounding box center [999, 430] width 53 height 16
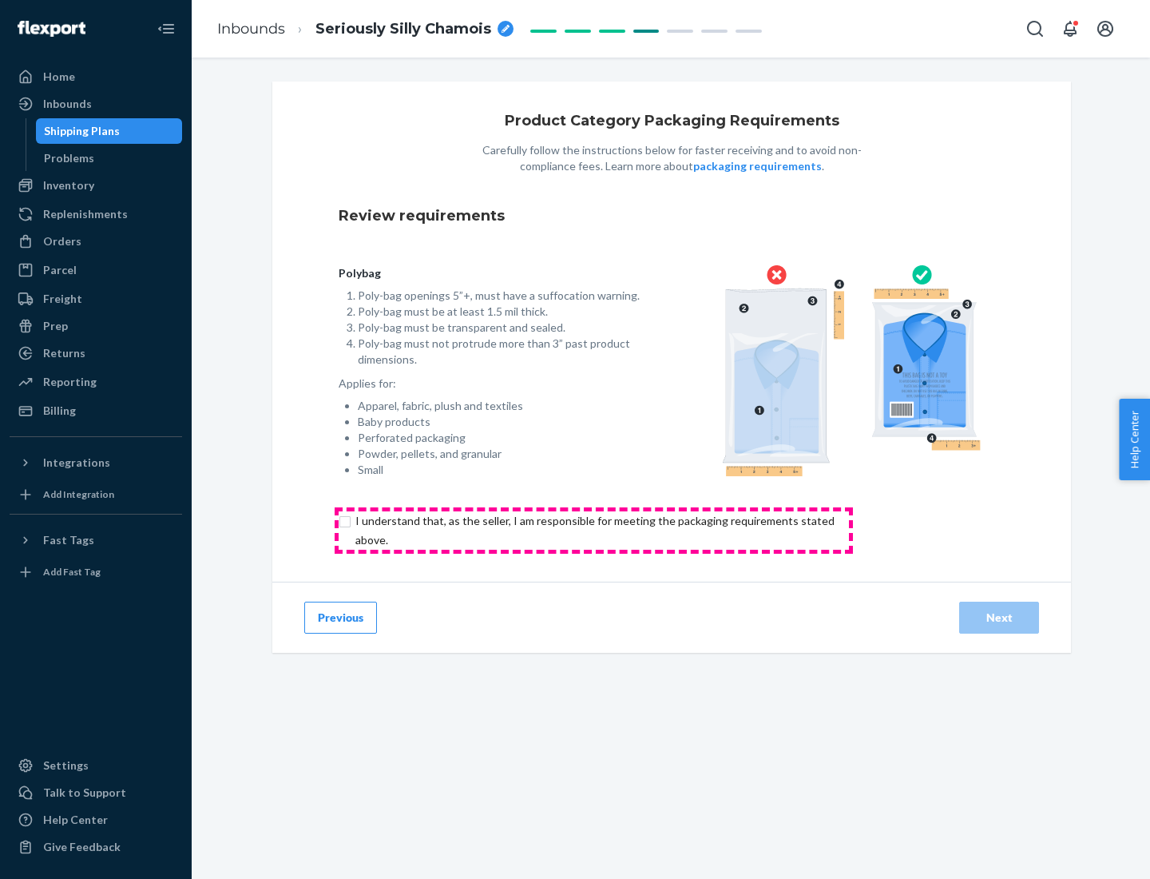
click at [593, 530] on input "checkbox" at bounding box center [604, 530] width 531 height 38
checkbox input "true"
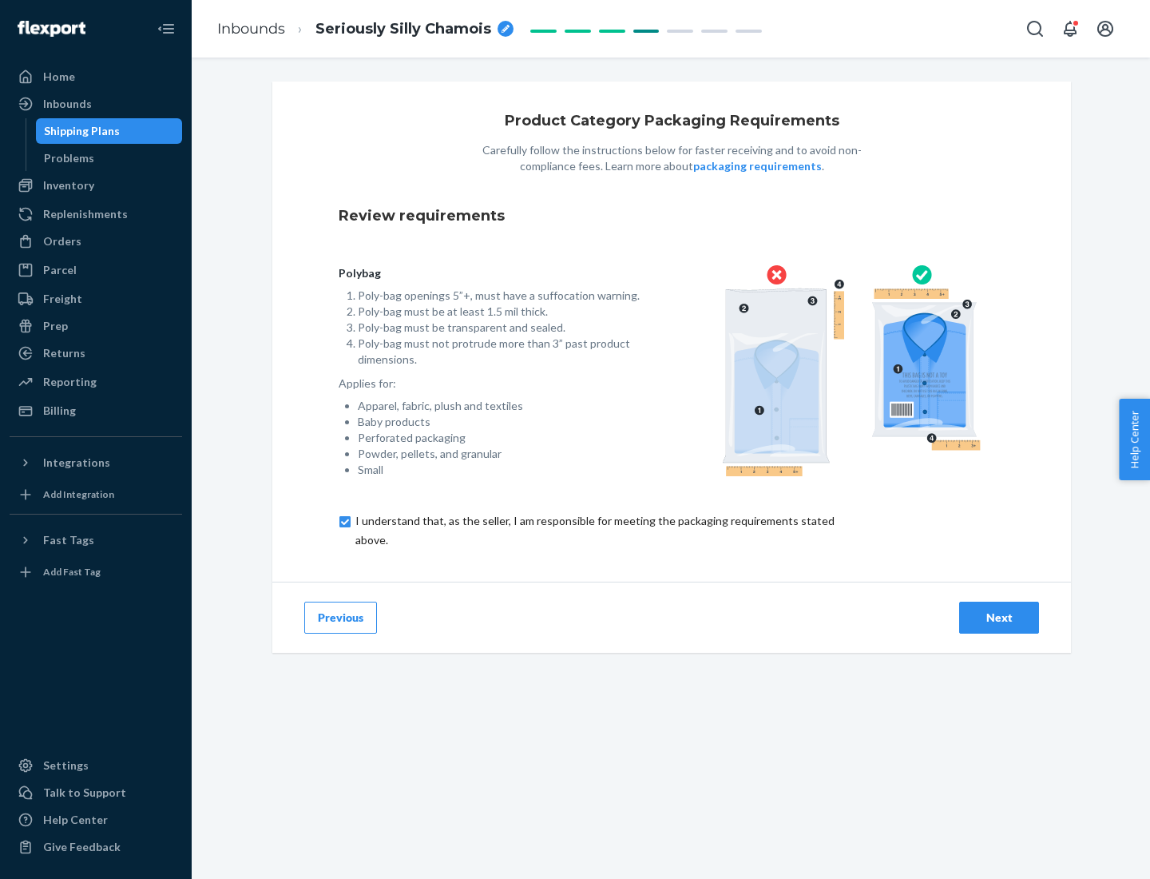
click at [999, 617] on div "Next" at bounding box center [999, 617] width 53 height 16
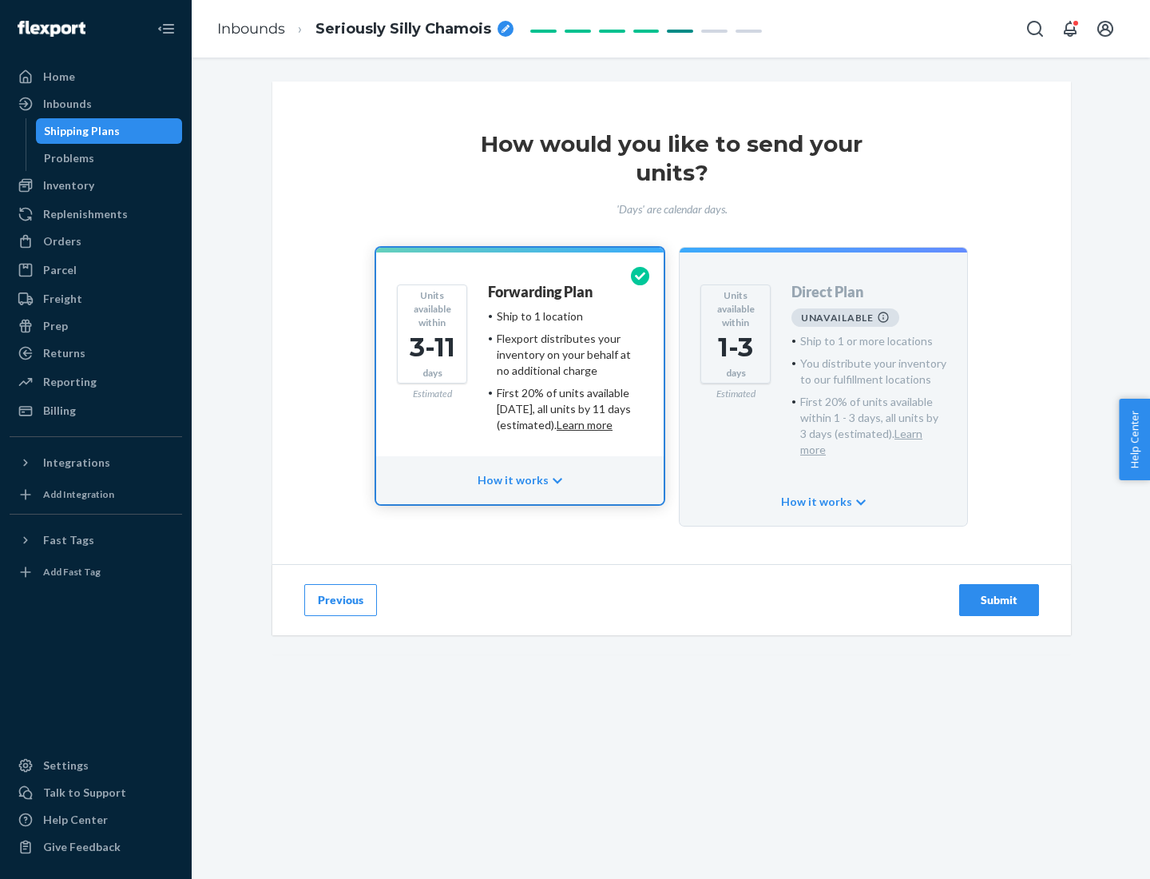
click at [541, 292] on h4 "Forwarding Plan" at bounding box center [540, 292] width 105 height 16
click at [999, 592] on div "Submit" at bounding box center [999, 600] width 53 height 16
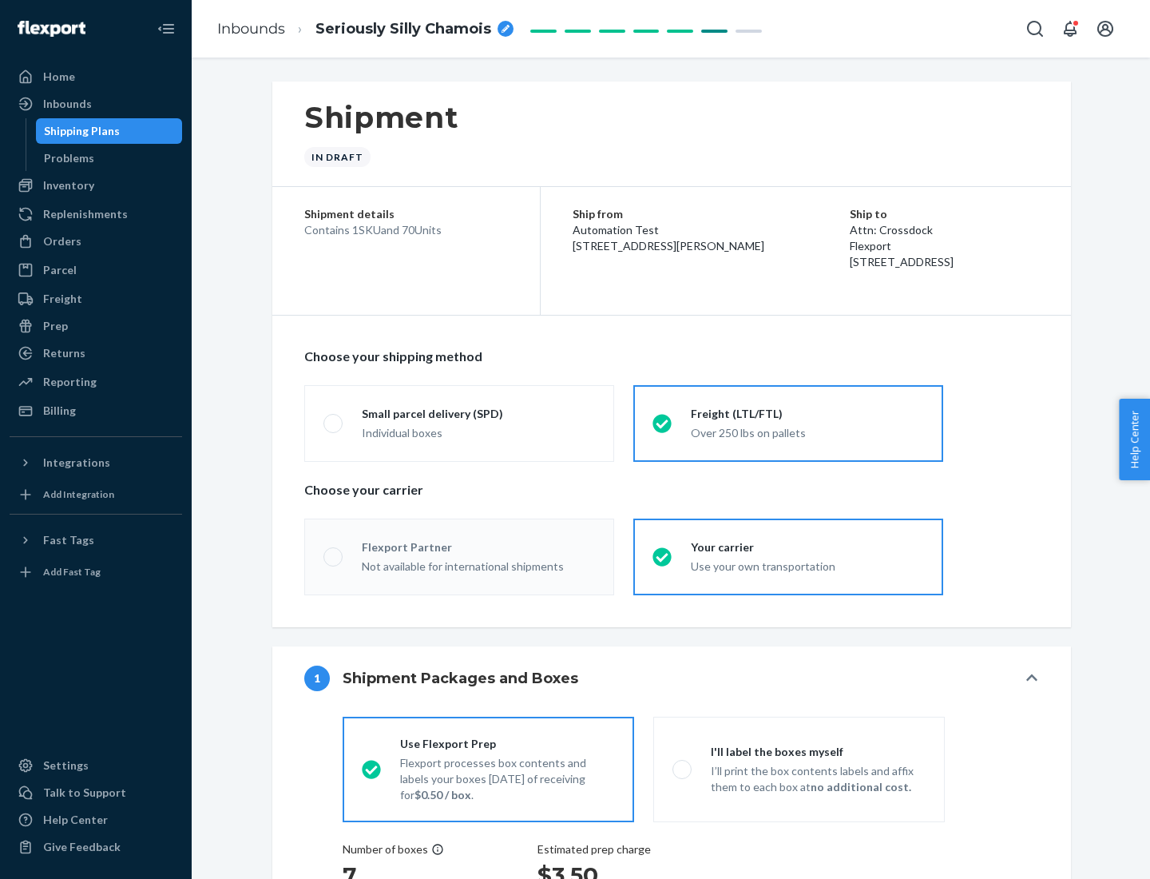
radio input "true"
radio input "false"
radio input "true"
radio input "false"
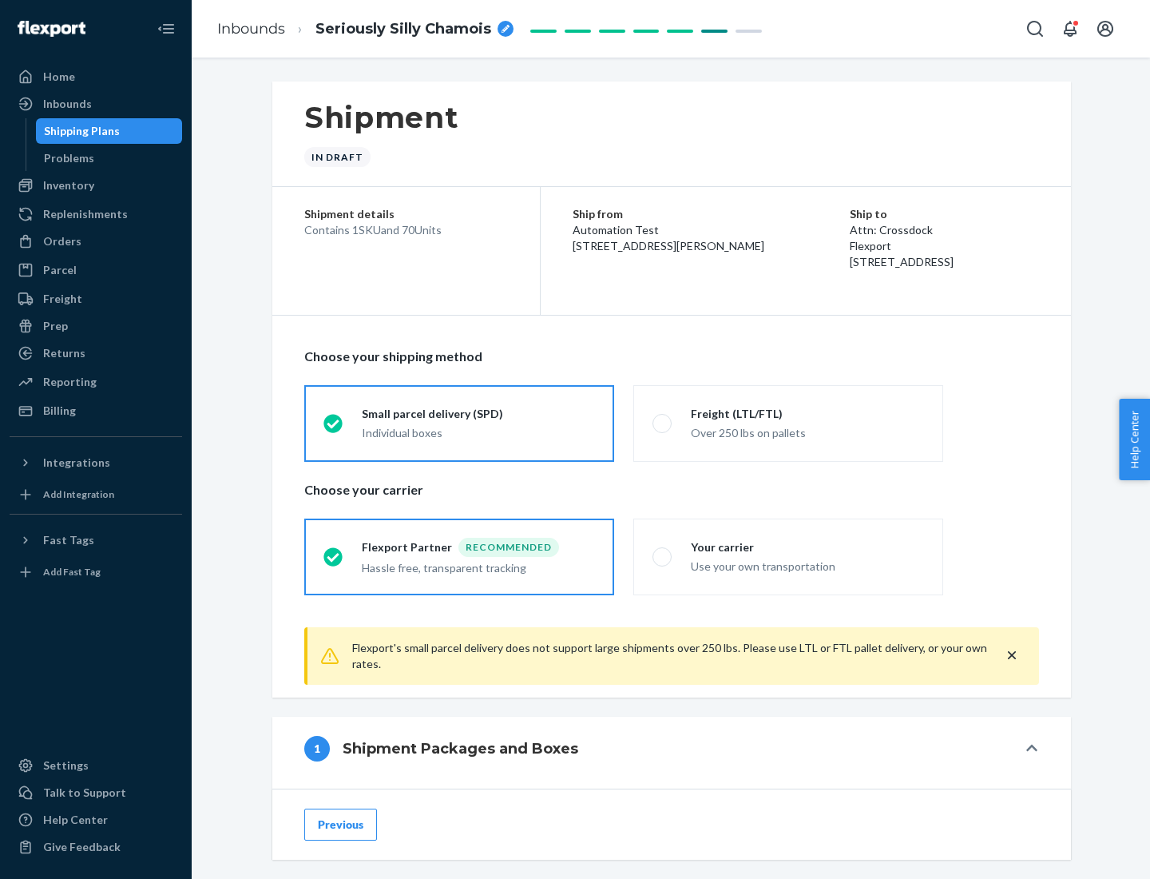
click at [788, 422] on div "Over 250 lbs on pallets" at bounding box center [807, 431] width 233 height 19
click at [663, 422] on input "Freight (LTL/FTL) Over 250 lbs on pallets" at bounding box center [658, 423] width 10 height 10
radio input "true"
radio input "false"
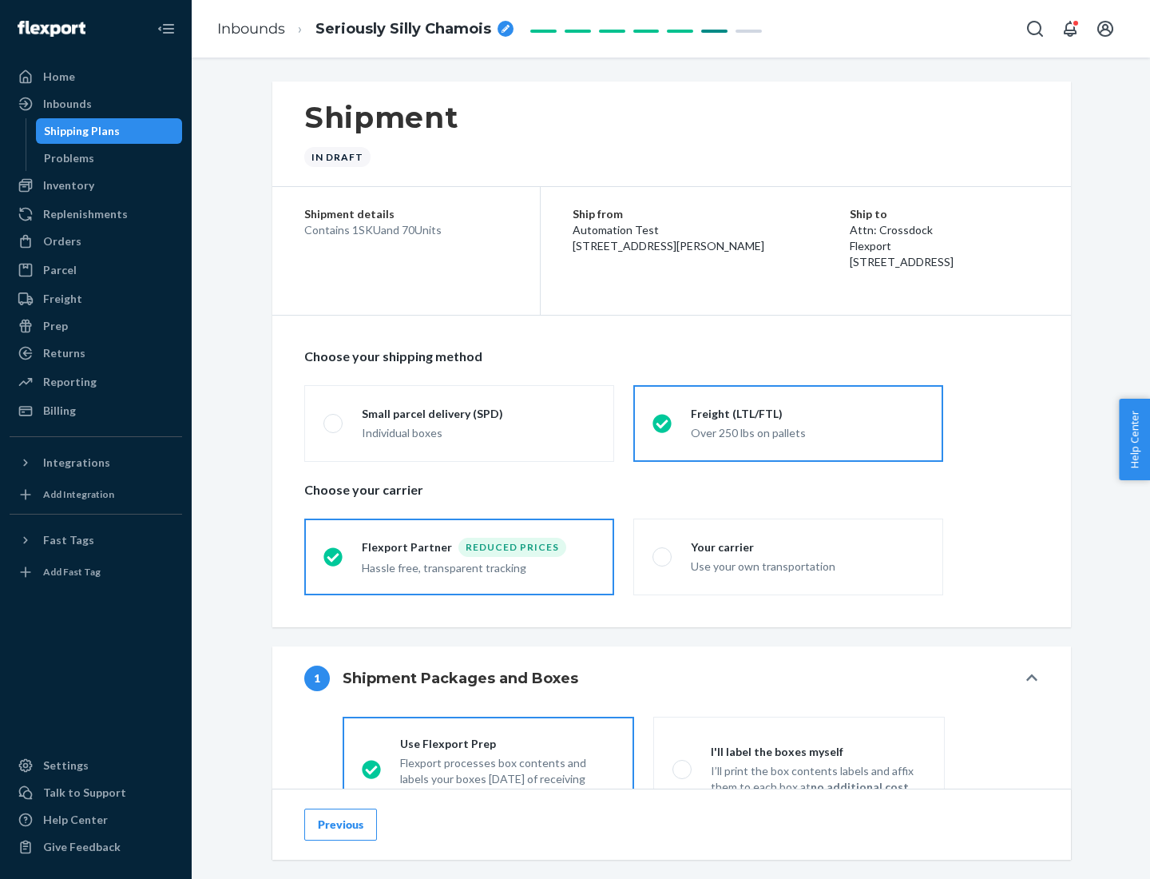
scroll to position [89, 0]
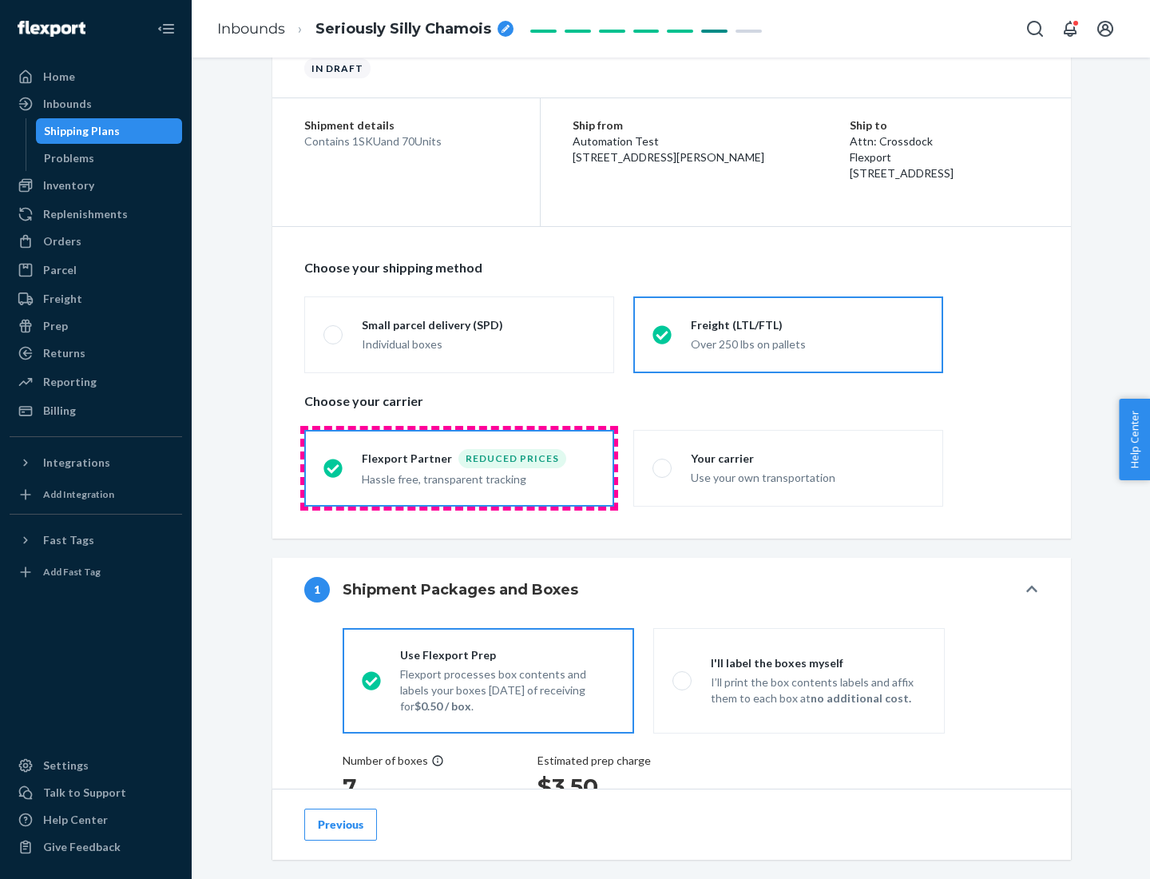
click at [459, 468] on div "Hassle free, transparent tracking" at bounding box center [478, 477] width 233 height 19
click at [334, 467] on input "Flexport Partner Reduced prices Hassle free, transparent tracking" at bounding box center [328, 467] width 10 height 10
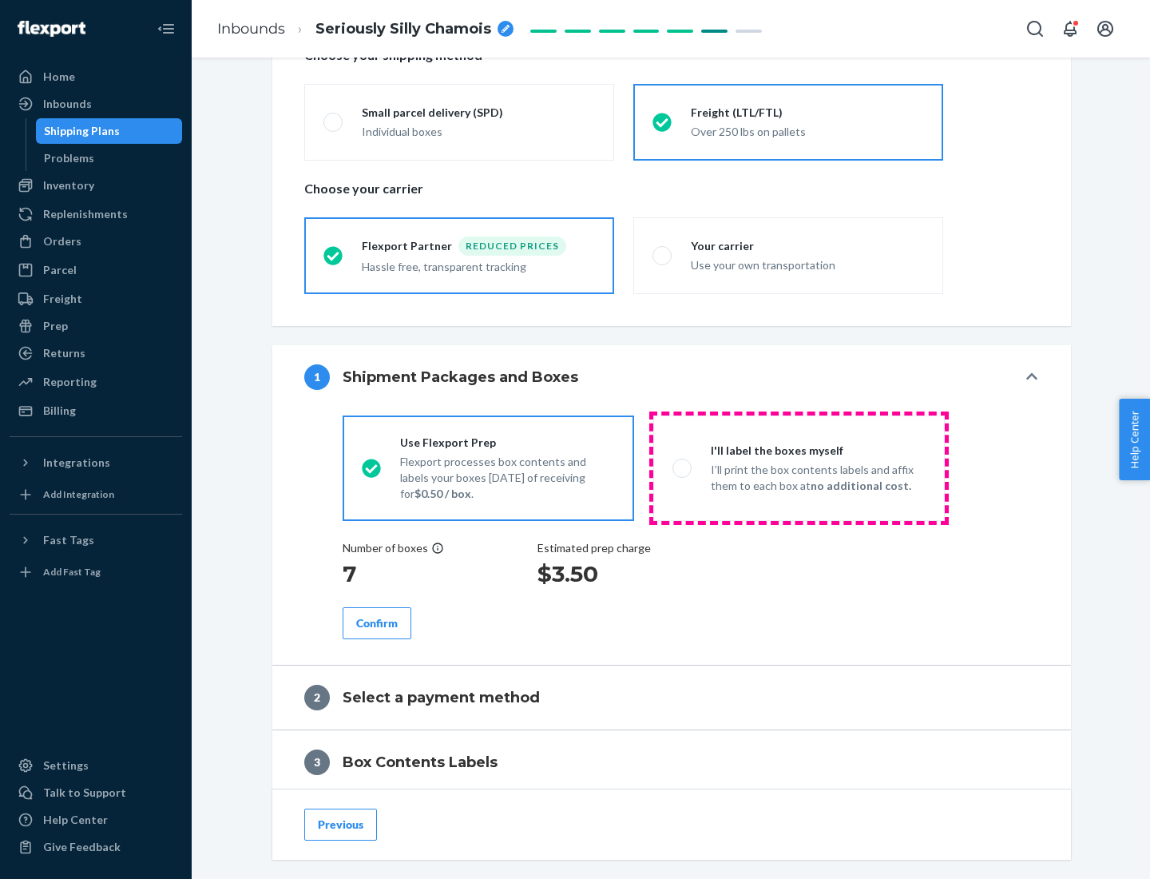
click at [799, 467] on p "I’ll print the box contents labels and affix them to each box at no additional …" at bounding box center [818, 478] width 215 height 32
click at [683, 467] on input "I'll label the boxes myself I’ll print the box contents labels and affix them t…" at bounding box center [677, 467] width 10 height 10
radio input "true"
radio input "false"
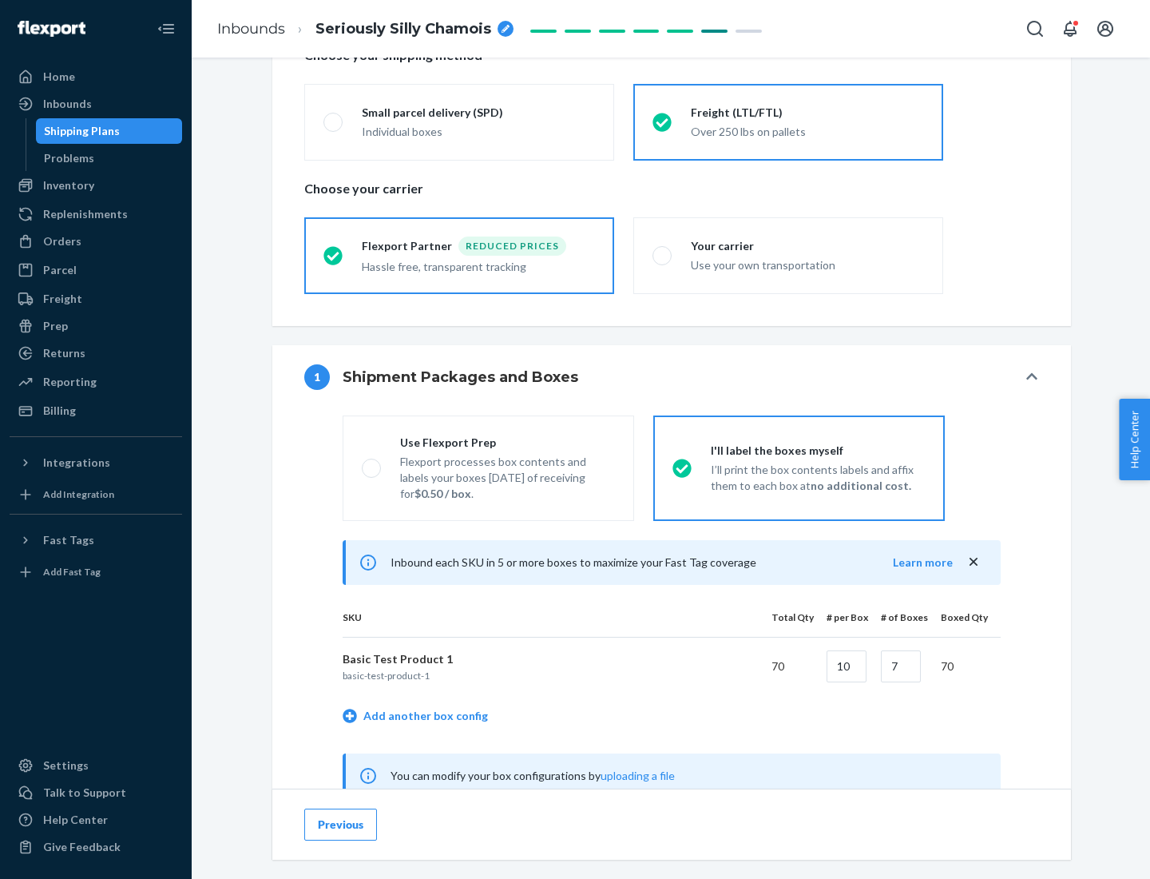
scroll to position [499, 0]
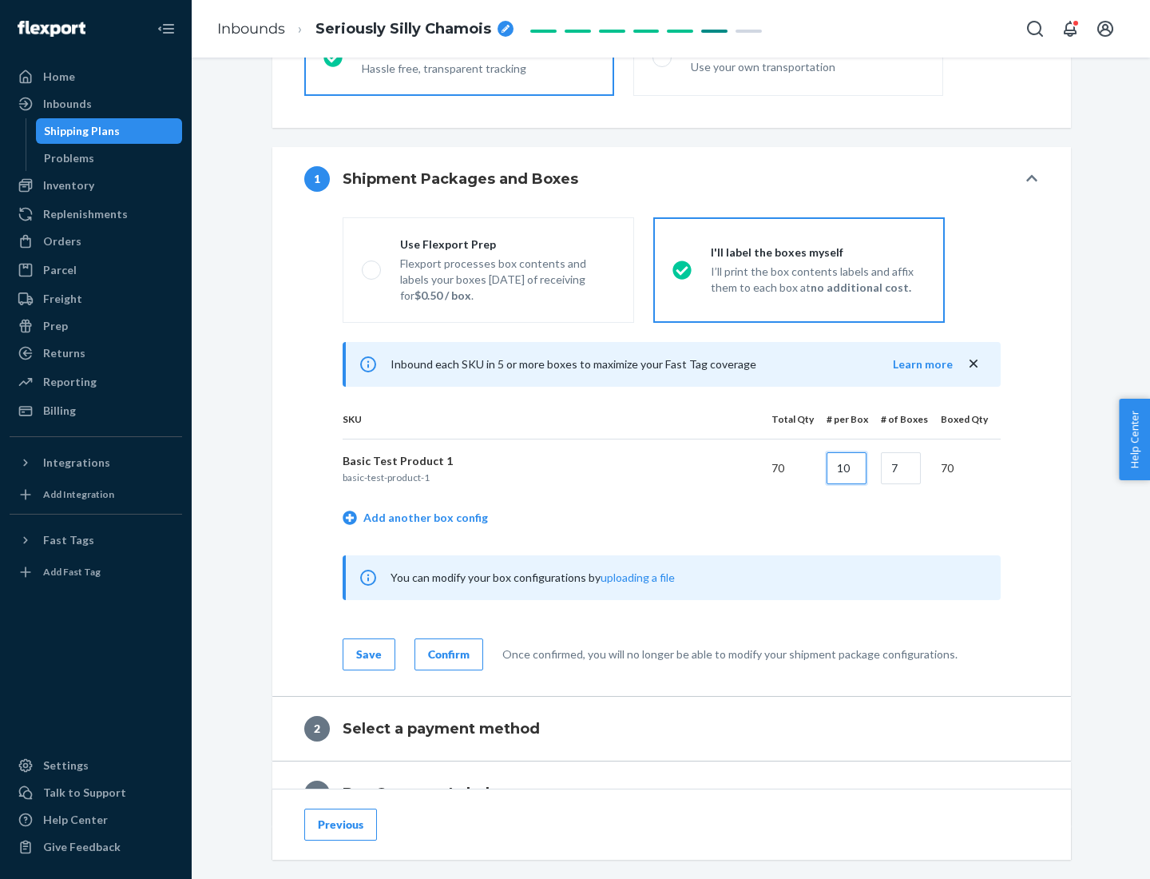
type input "10"
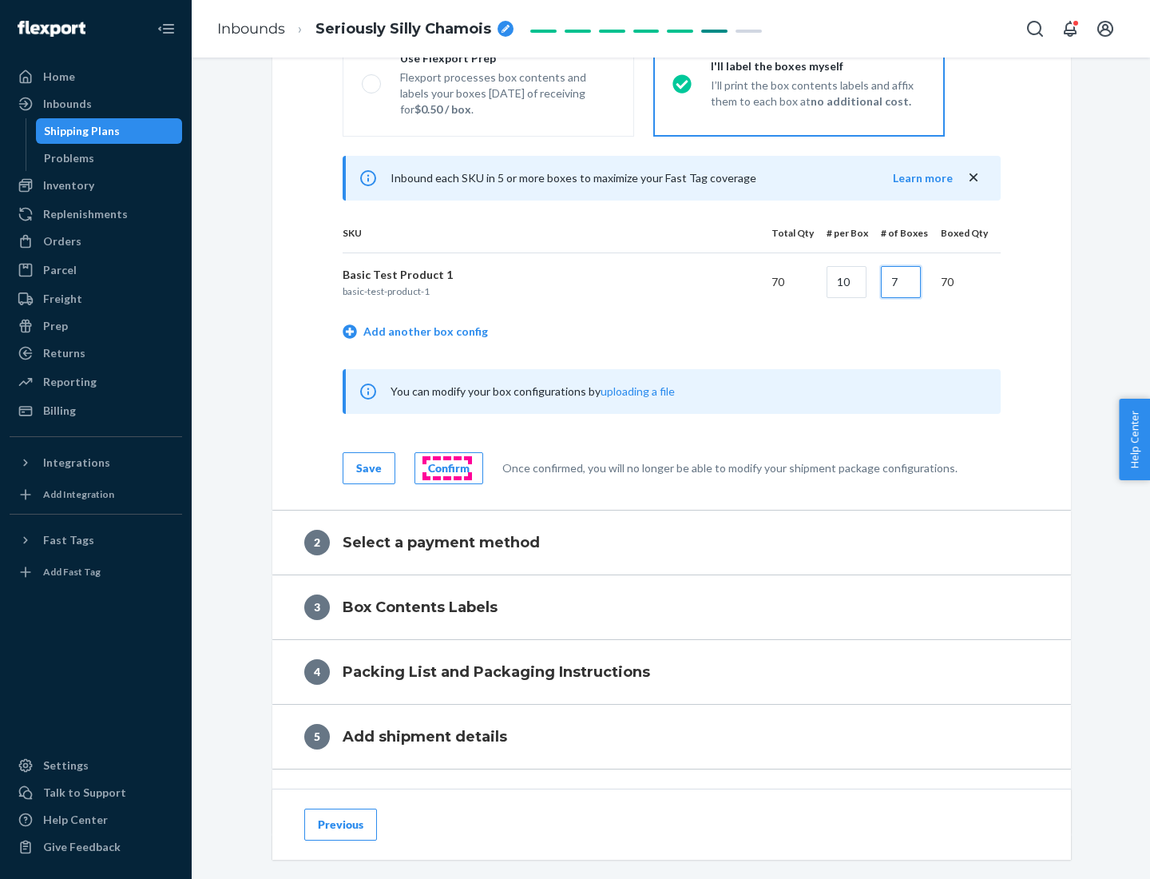
type input "7"
click at [446, 467] on div "Confirm" at bounding box center [449, 468] width 42 height 16
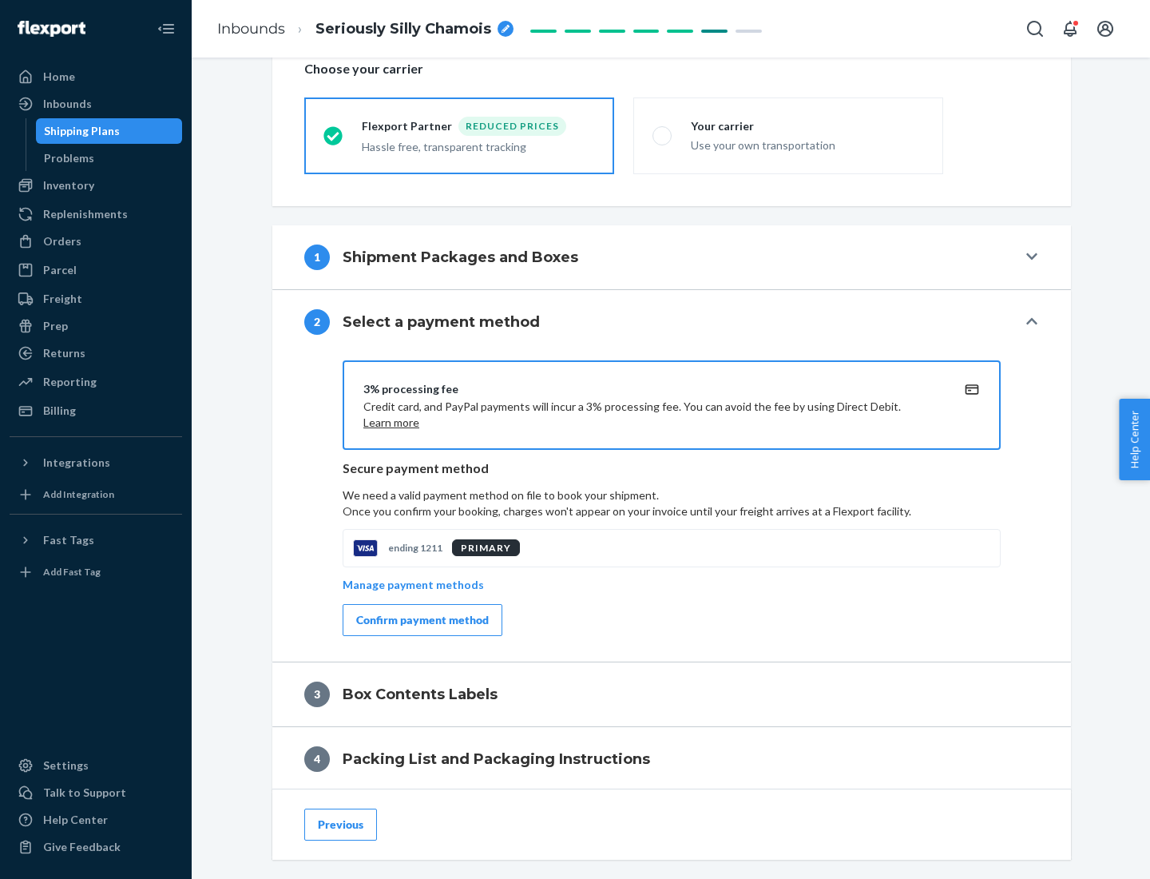
scroll to position [573, 0]
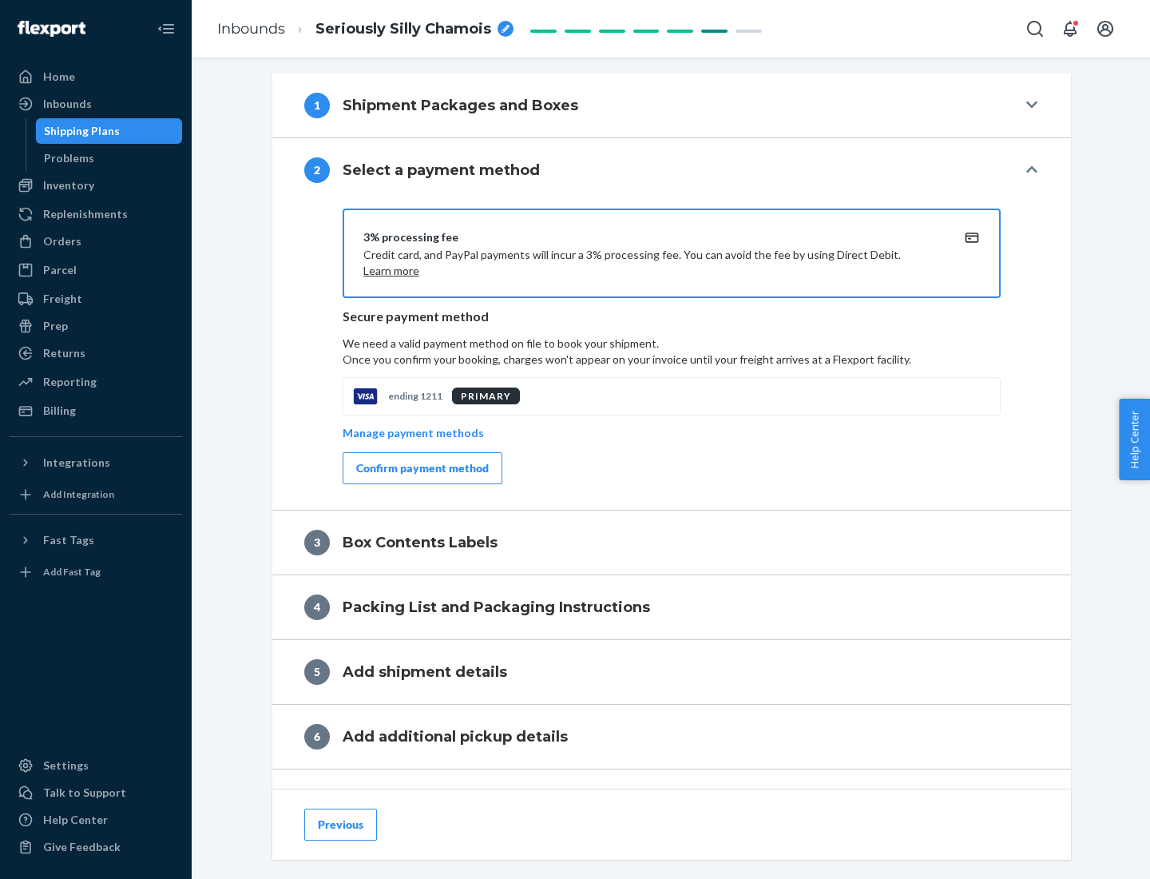
click at [421, 468] on div "Confirm payment method" at bounding box center [422, 468] width 133 height 16
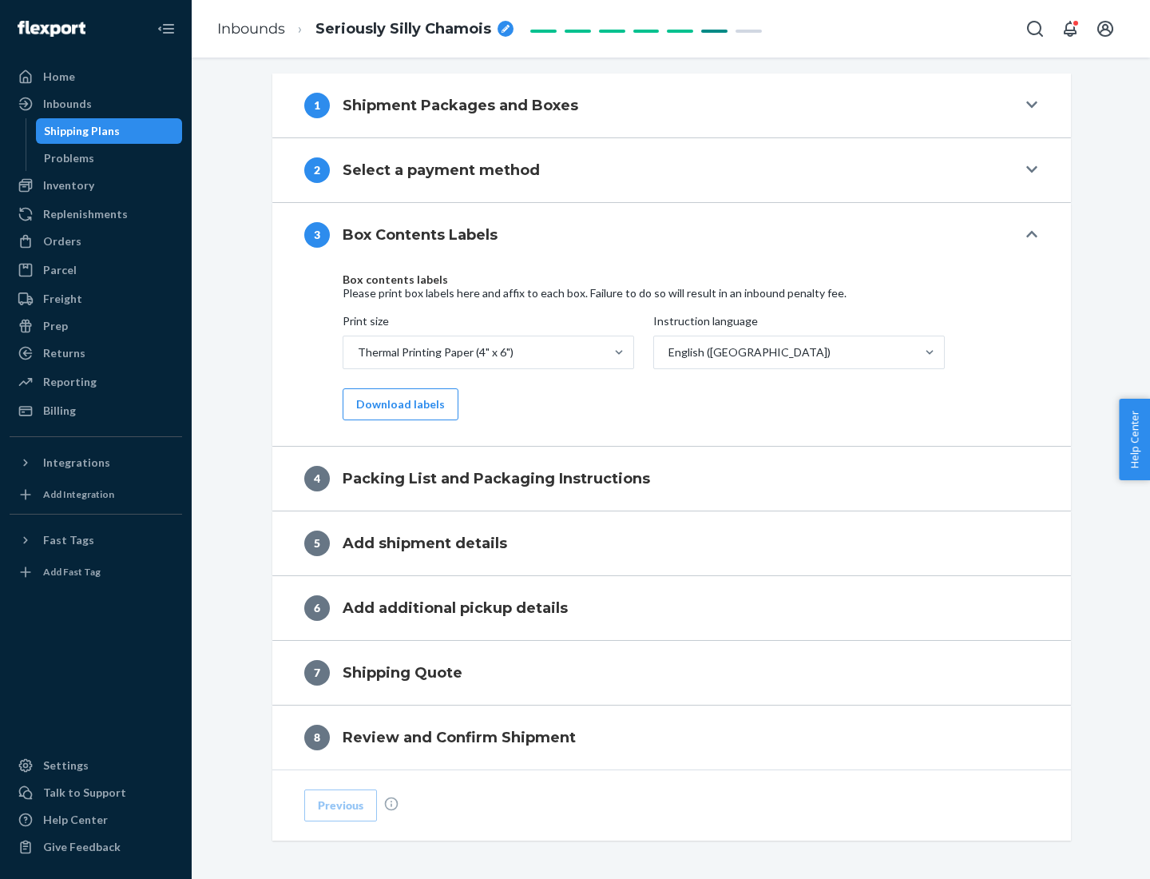
scroll to position [509, 0]
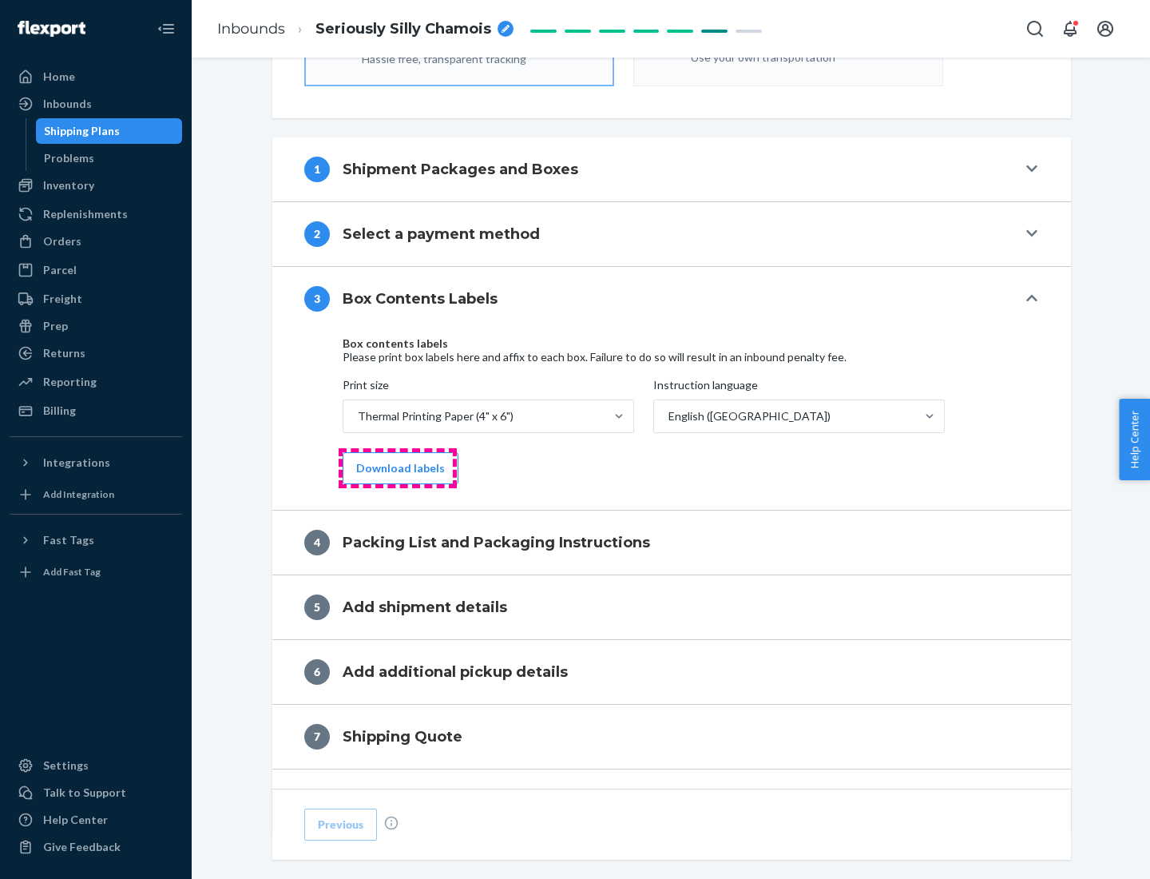
click at [397, 468] on button "Download labels" at bounding box center [401, 468] width 116 height 32
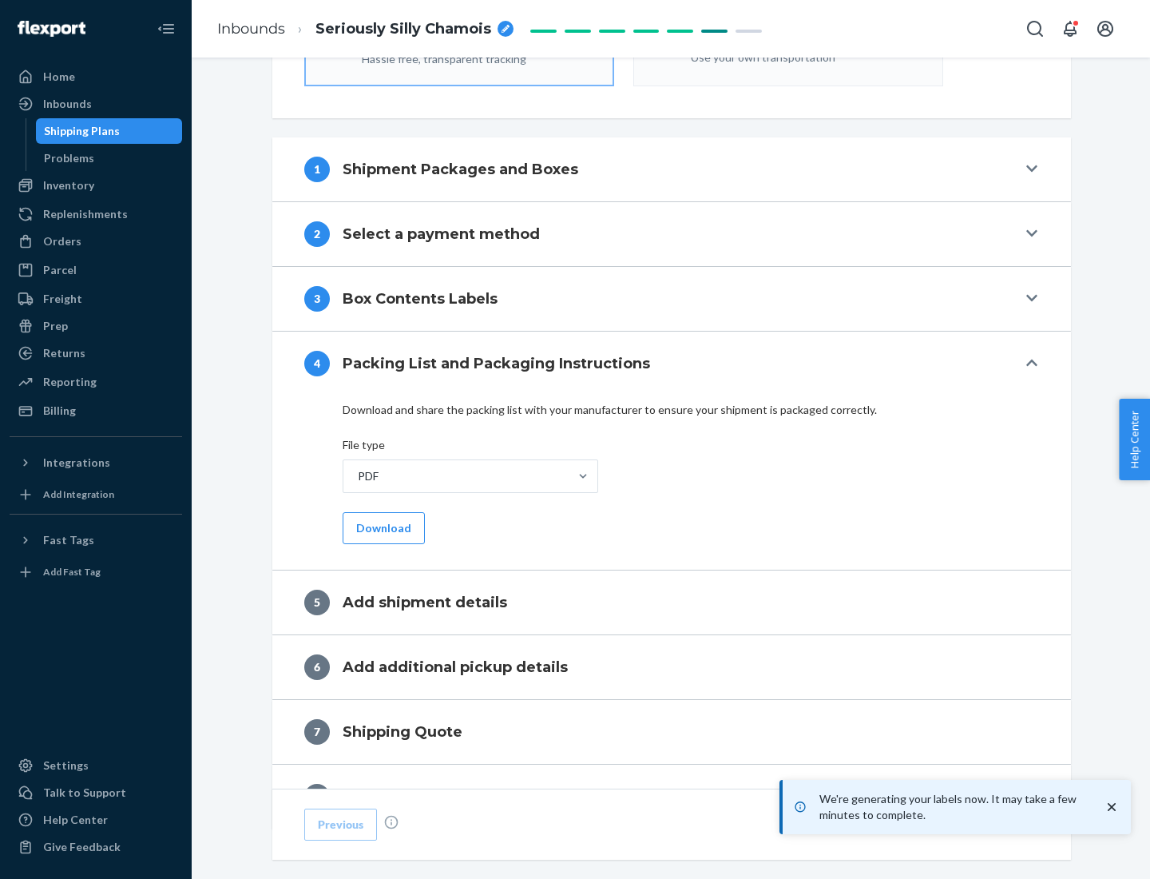
scroll to position [569, 0]
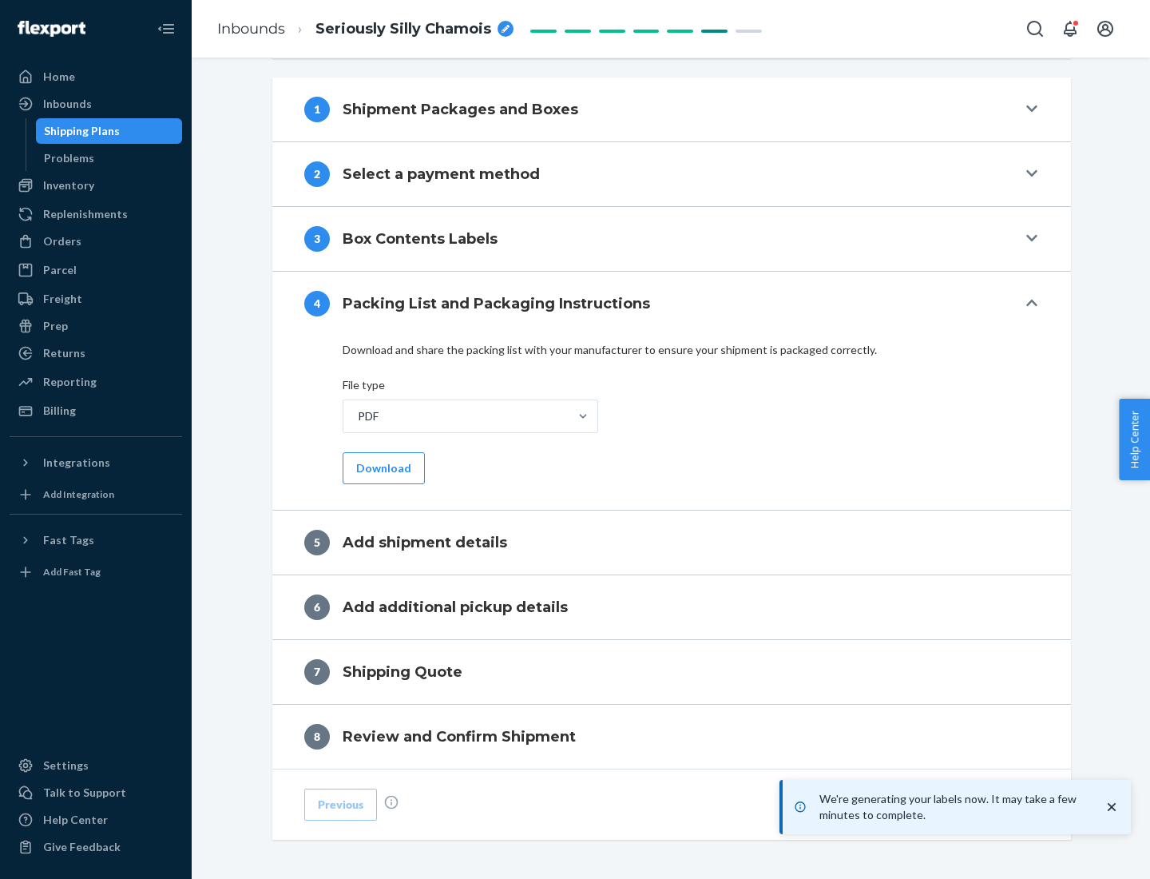
click at [382, 467] on button "Download" at bounding box center [384, 468] width 82 height 32
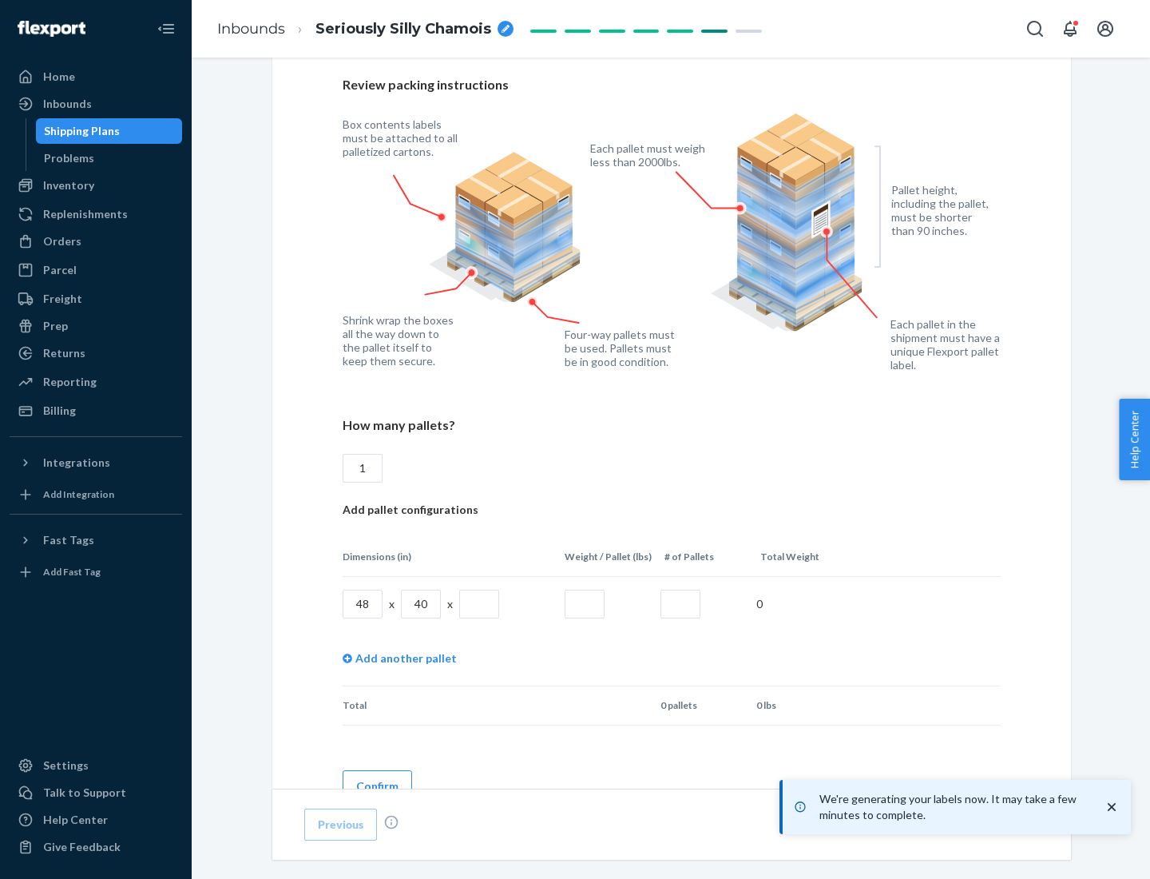
scroll to position [1160, 0]
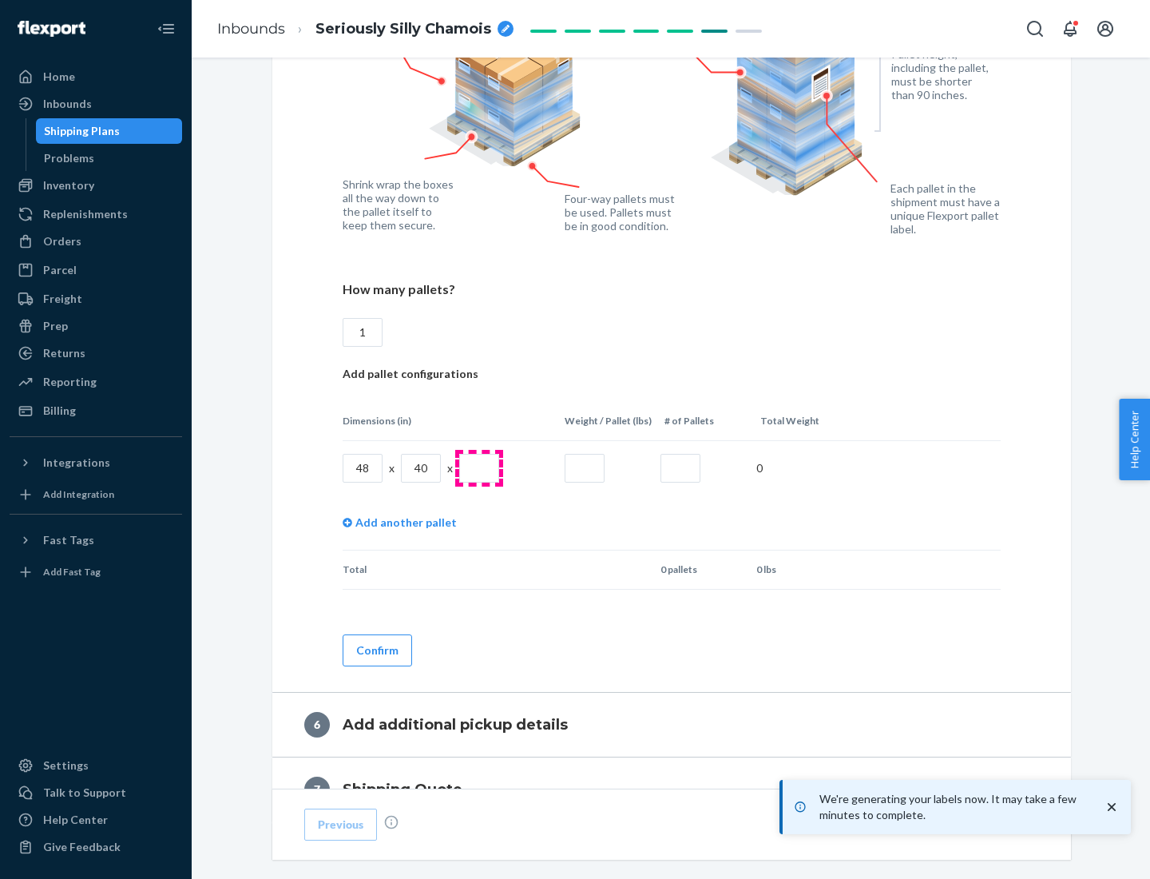
type input "1"
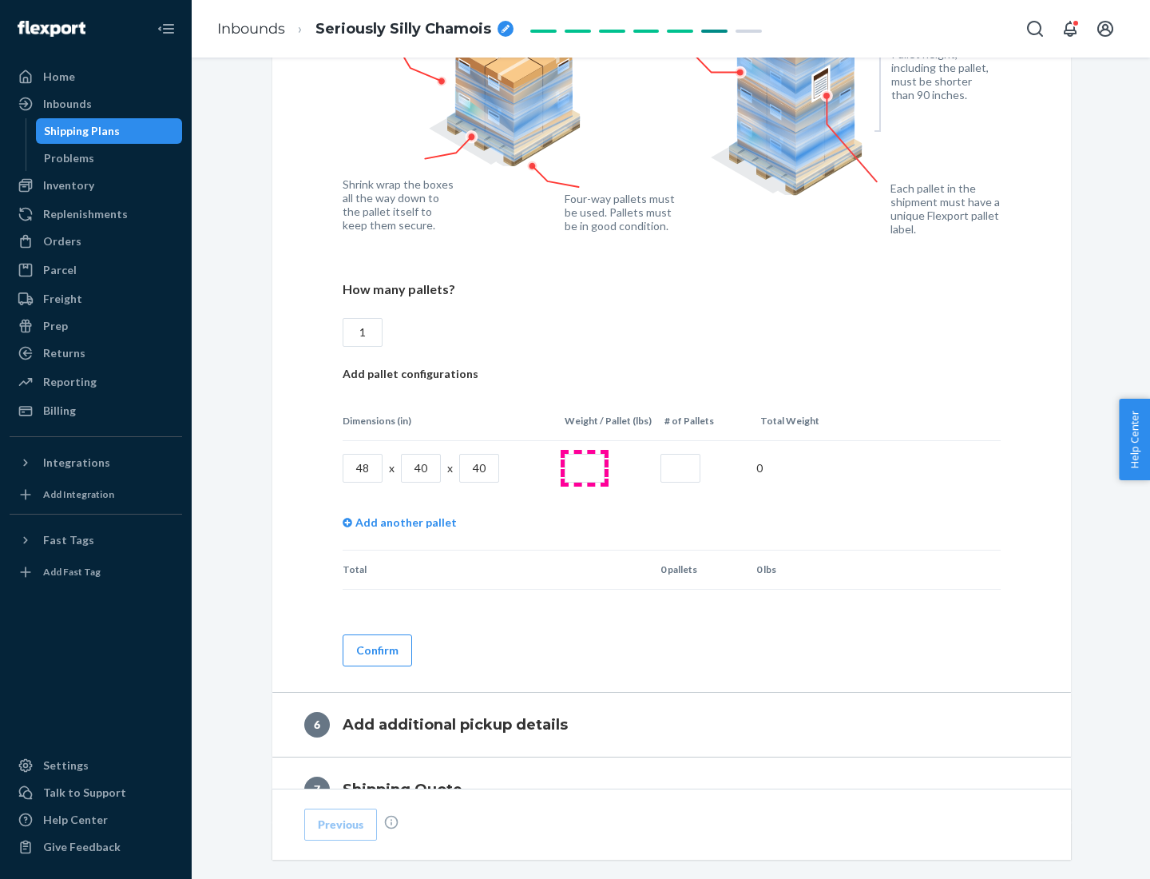
type input "40"
type input "200"
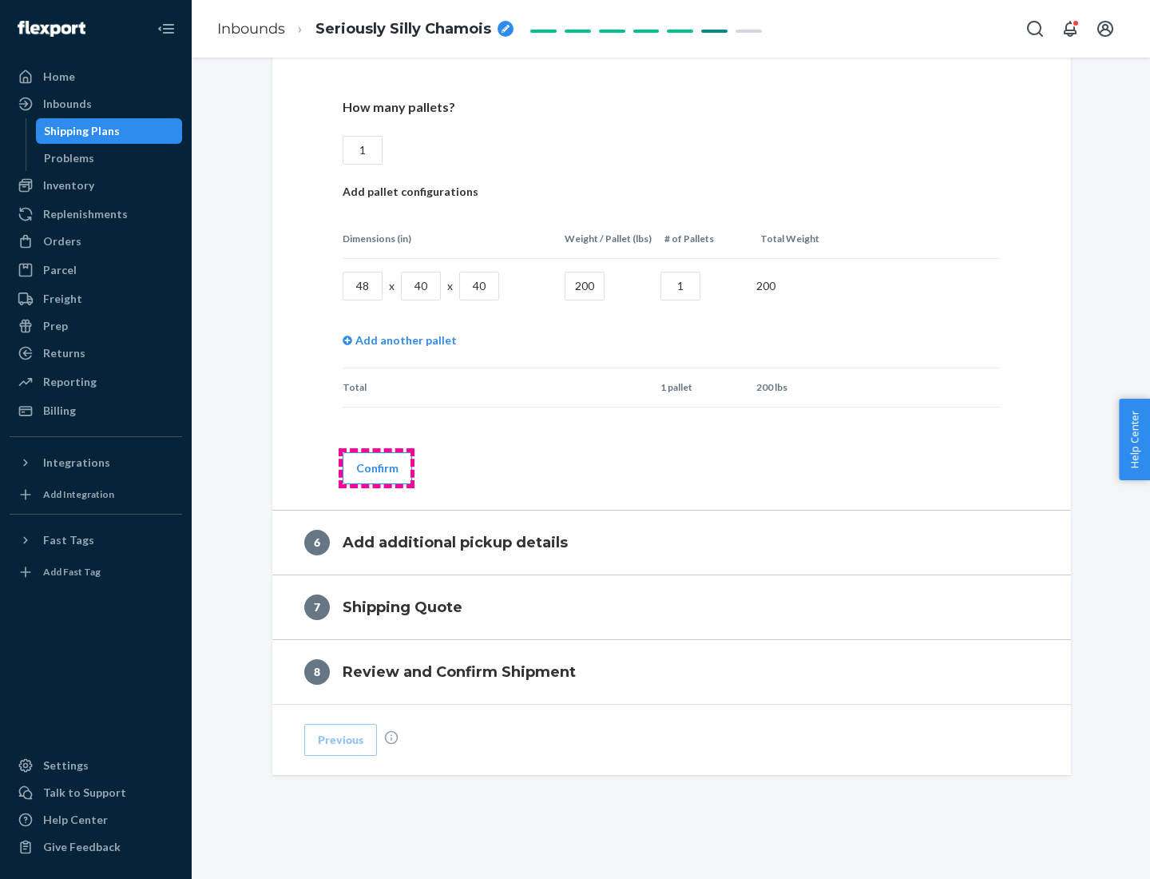
type input "1"
click at [376, 467] on button "Confirm" at bounding box center [377, 468] width 69 height 32
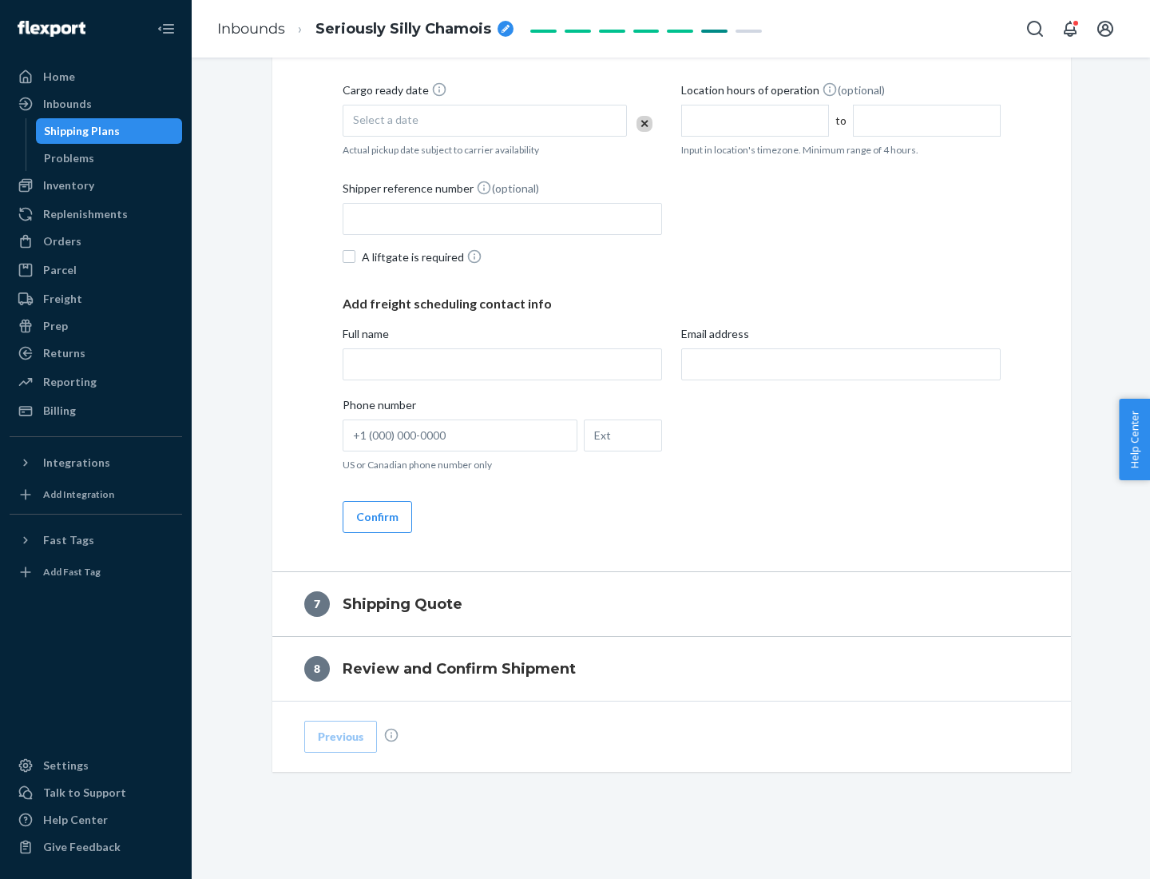
scroll to position [611, 0]
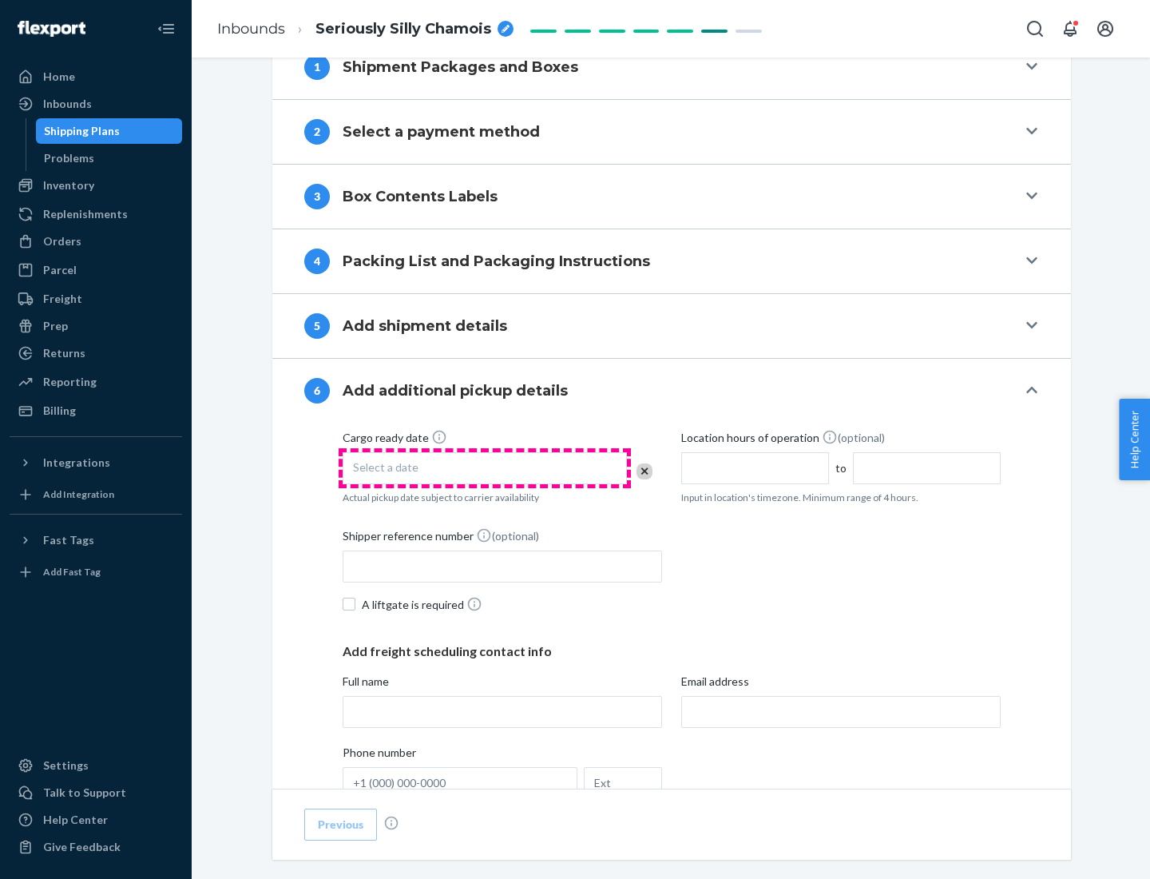
click at [485, 467] on div "Select a date" at bounding box center [485, 468] width 284 height 32
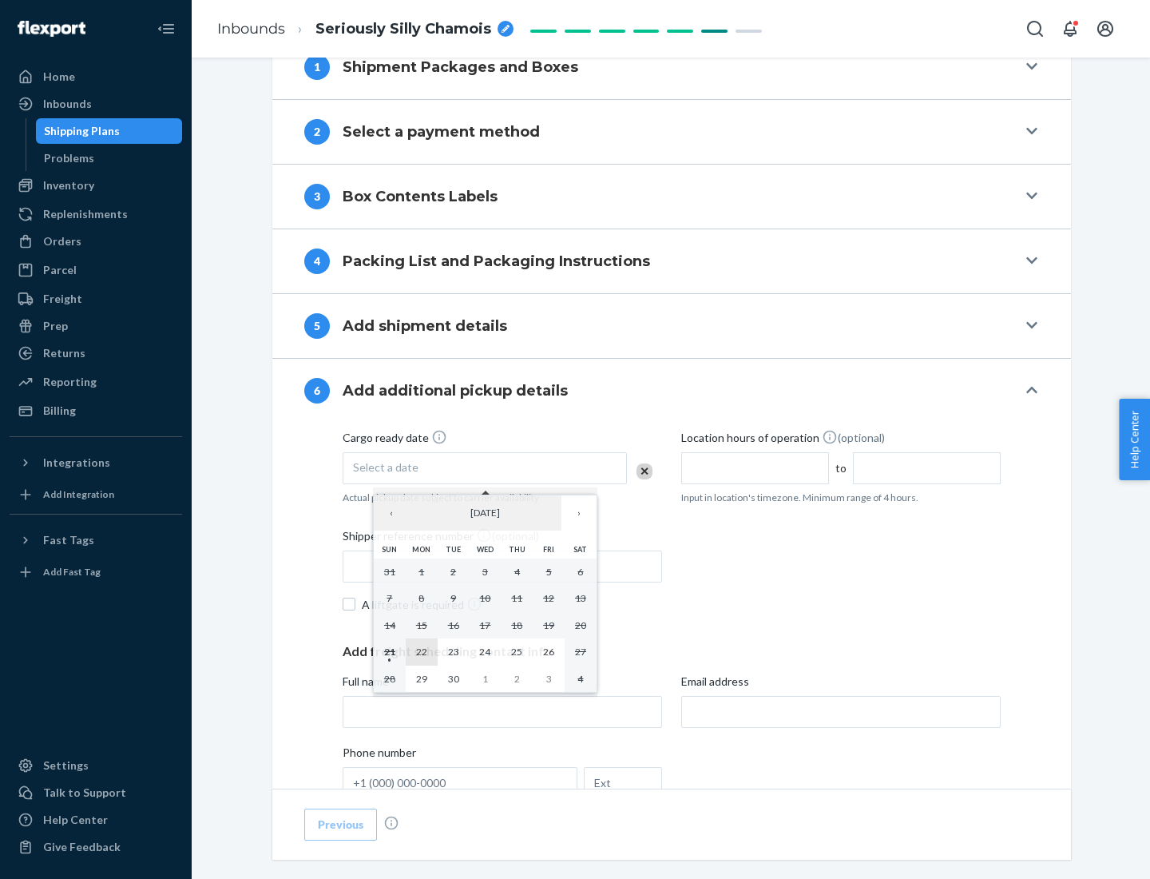
click at [421, 651] on abbr "22" at bounding box center [421, 651] width 11 height 12
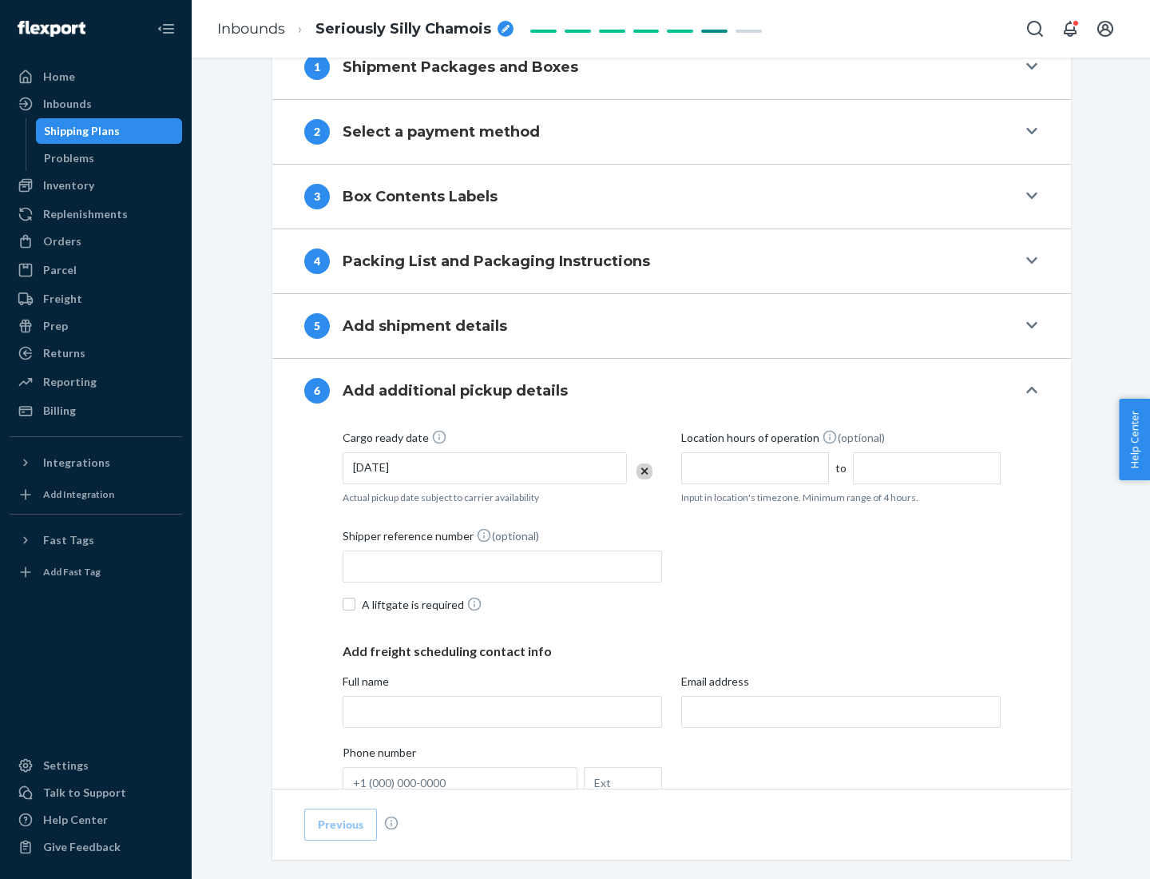
scroll to position [855, 0]
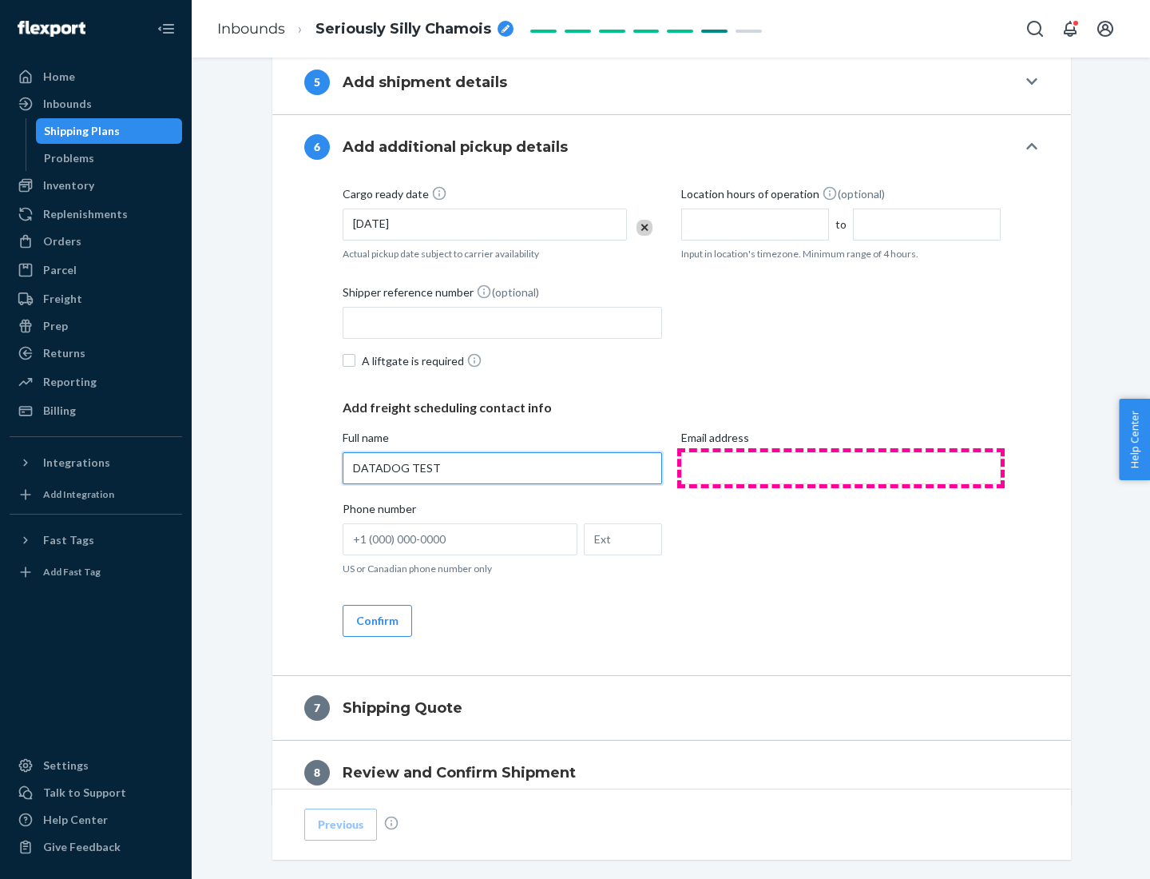
type input "DATADOG TEST"
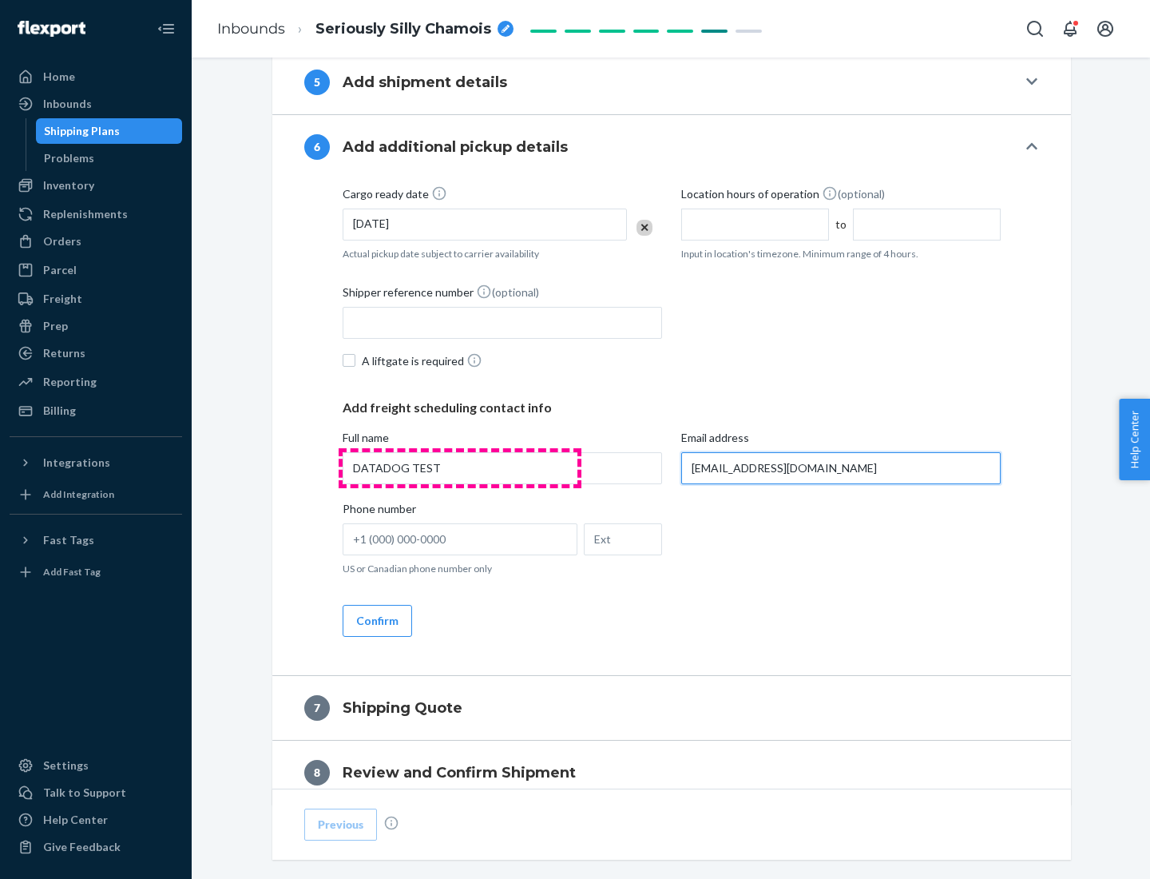
scroll to position [926, 0]
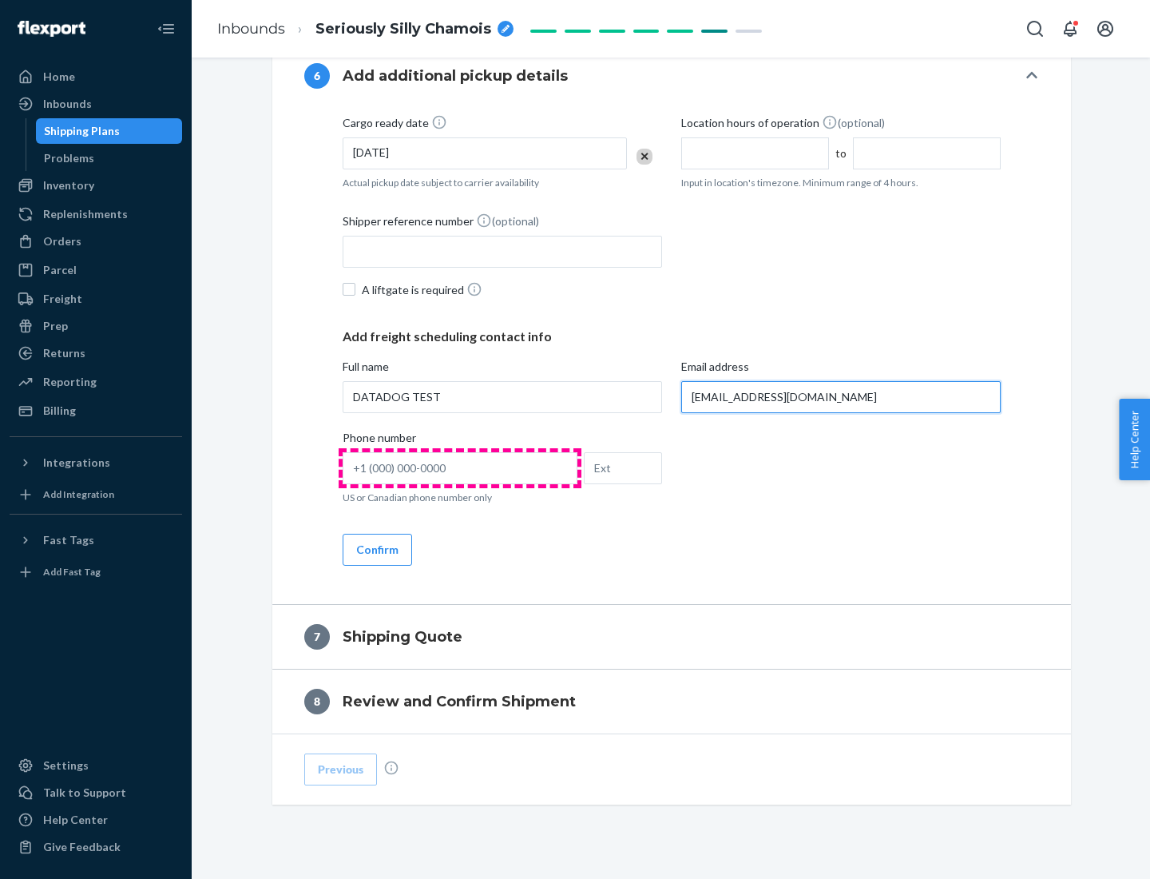
type input "[EMAIL_ADDRESS][DOMAIN_NAME]"
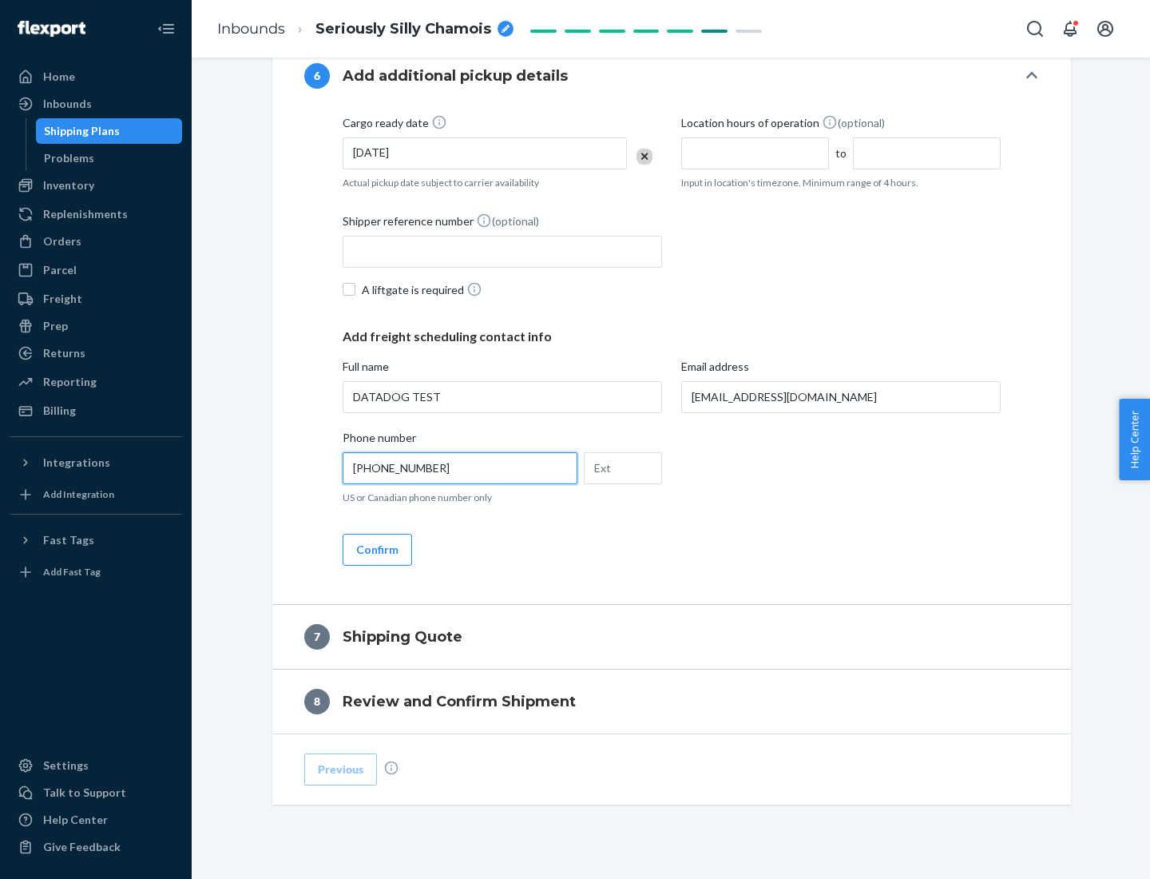
scroll to position [958, 0]
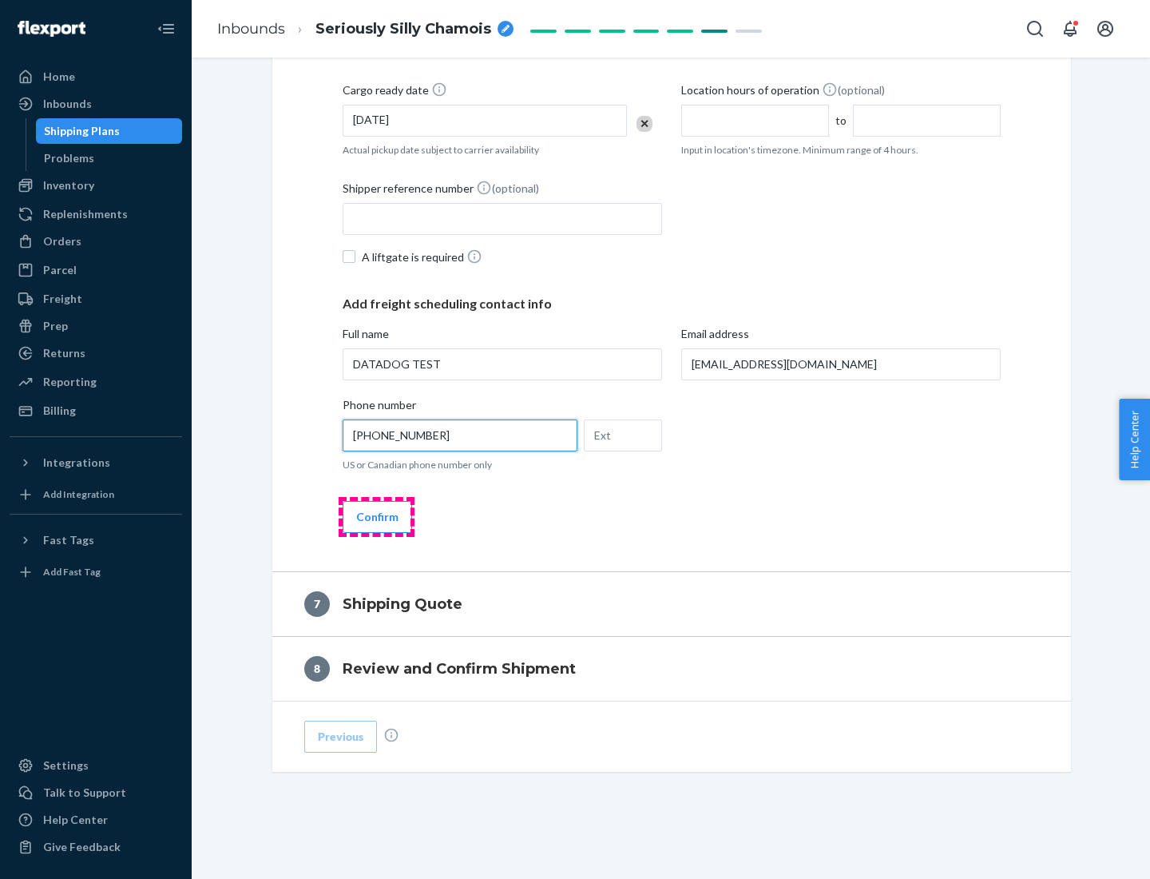
type input "[PHONE_NUMBER]"
click at [376, 516] on button "Confirm" at bounding box center [377, 517] width 69 height 32
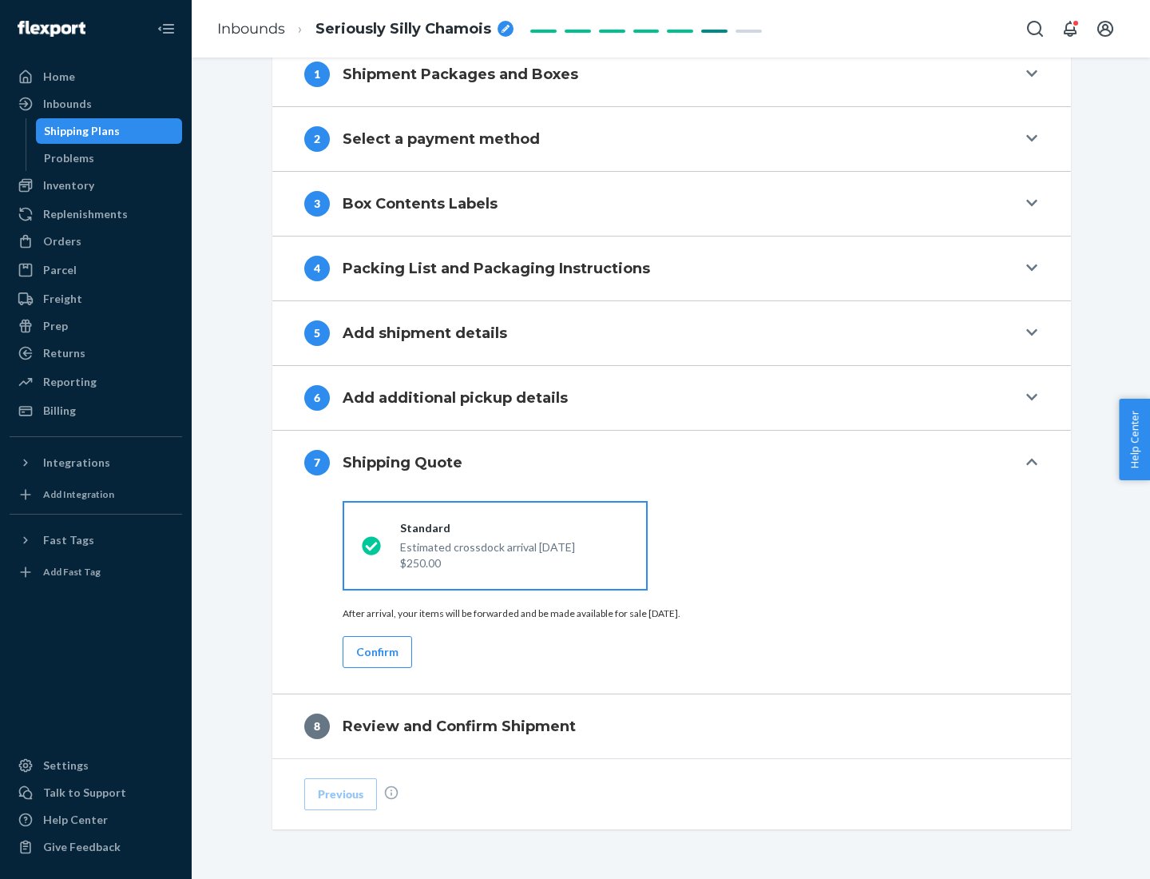
scroll to position [661, 0]
